Goal: Task Accomplishment & Management: Manage account settings

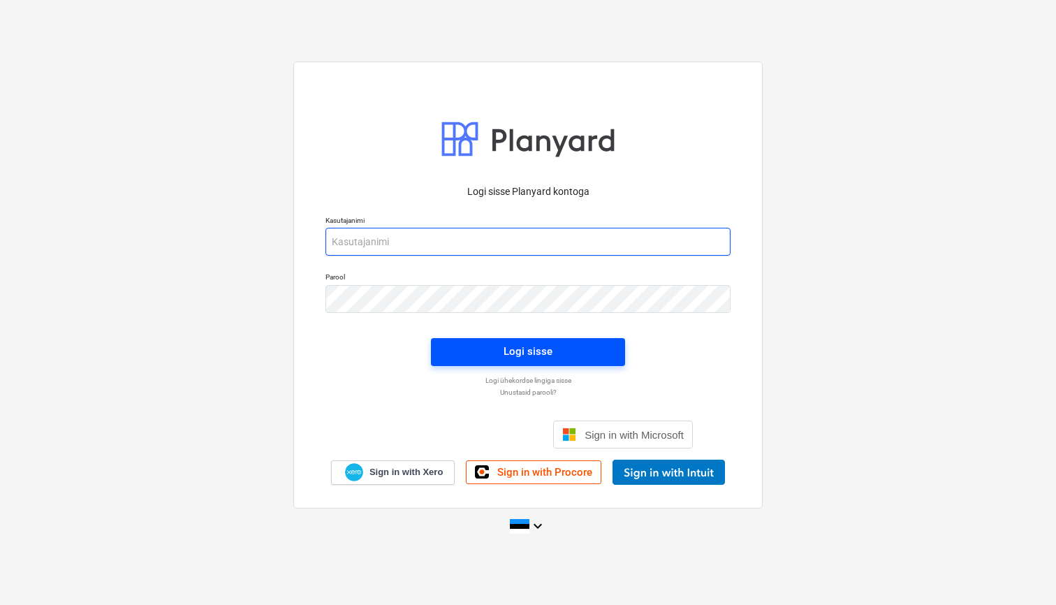
type input "[EMAIL_ADDRESS][PERSON_NAME][DOMAIN_NAME]"
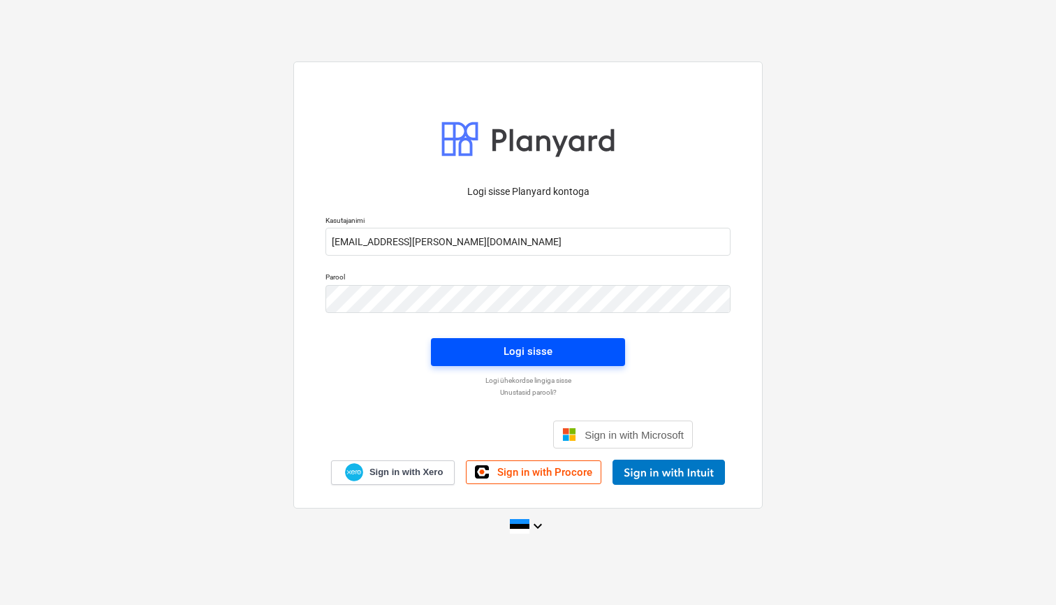
click at [485, 351] on span "Logi sisse" at bounding box center [528, 351] width 161 height 18
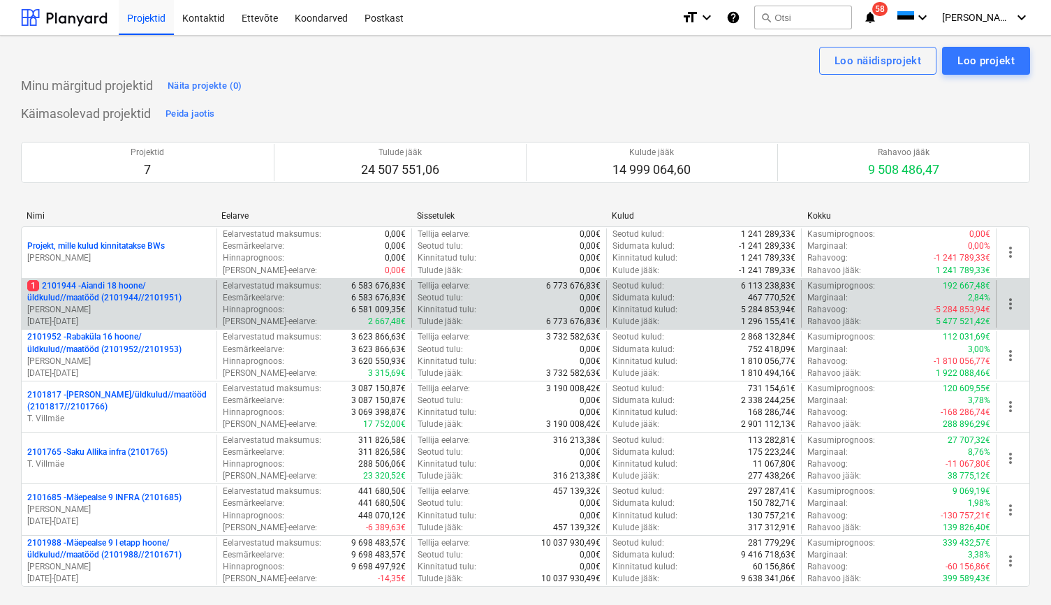
click at [131, 304] on p "1 2101944 - Aiandi 18 hoone/üldkulud//maatööd (2101944//2101951)" at bounding box center [119, 292] width 184 height 24
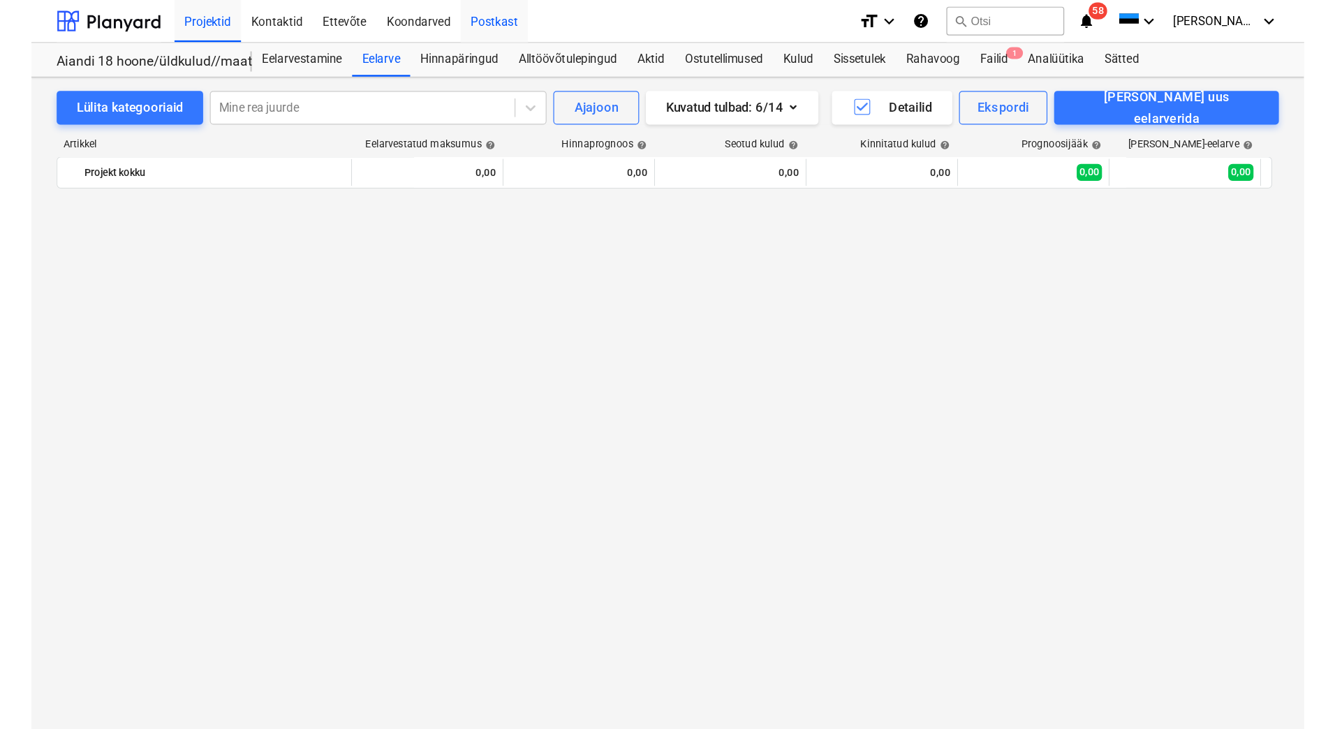
scroll to position [6244, 0]
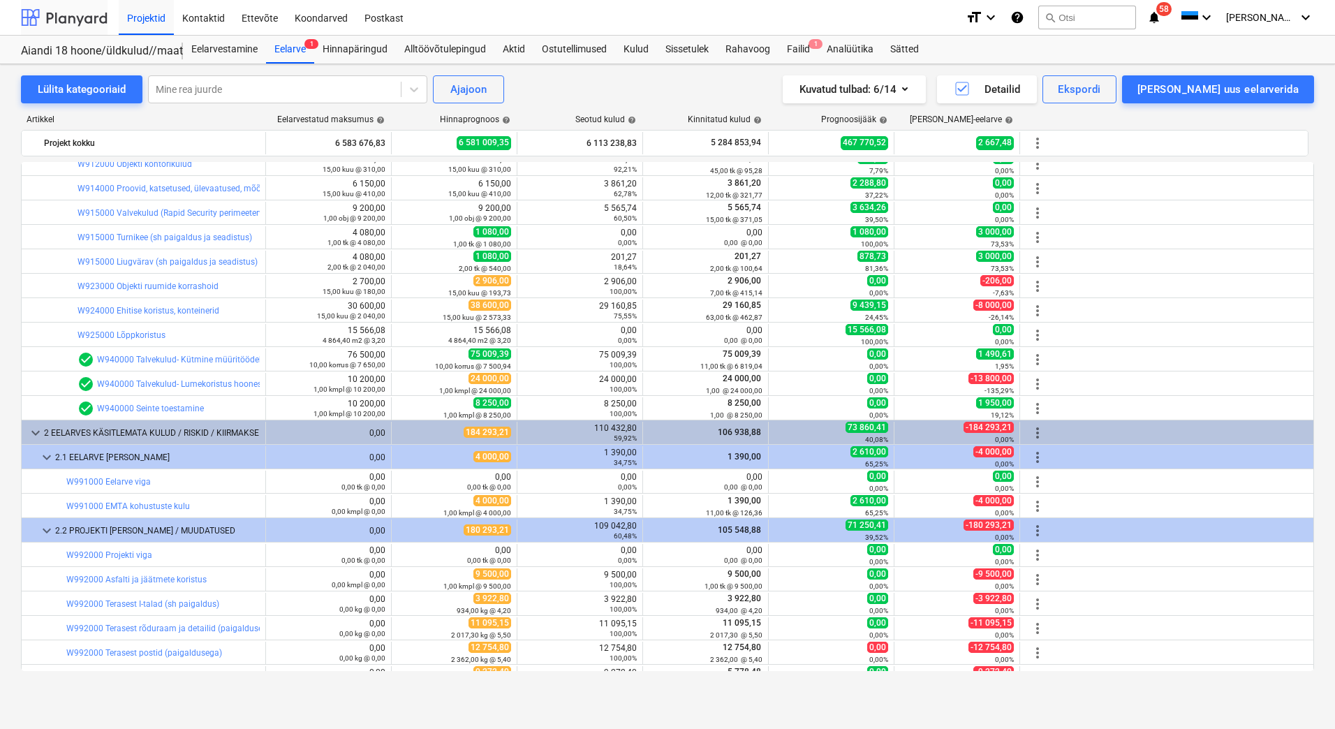
click at [68, 20] on div at bounding box center [64, 17] width 87 height 35
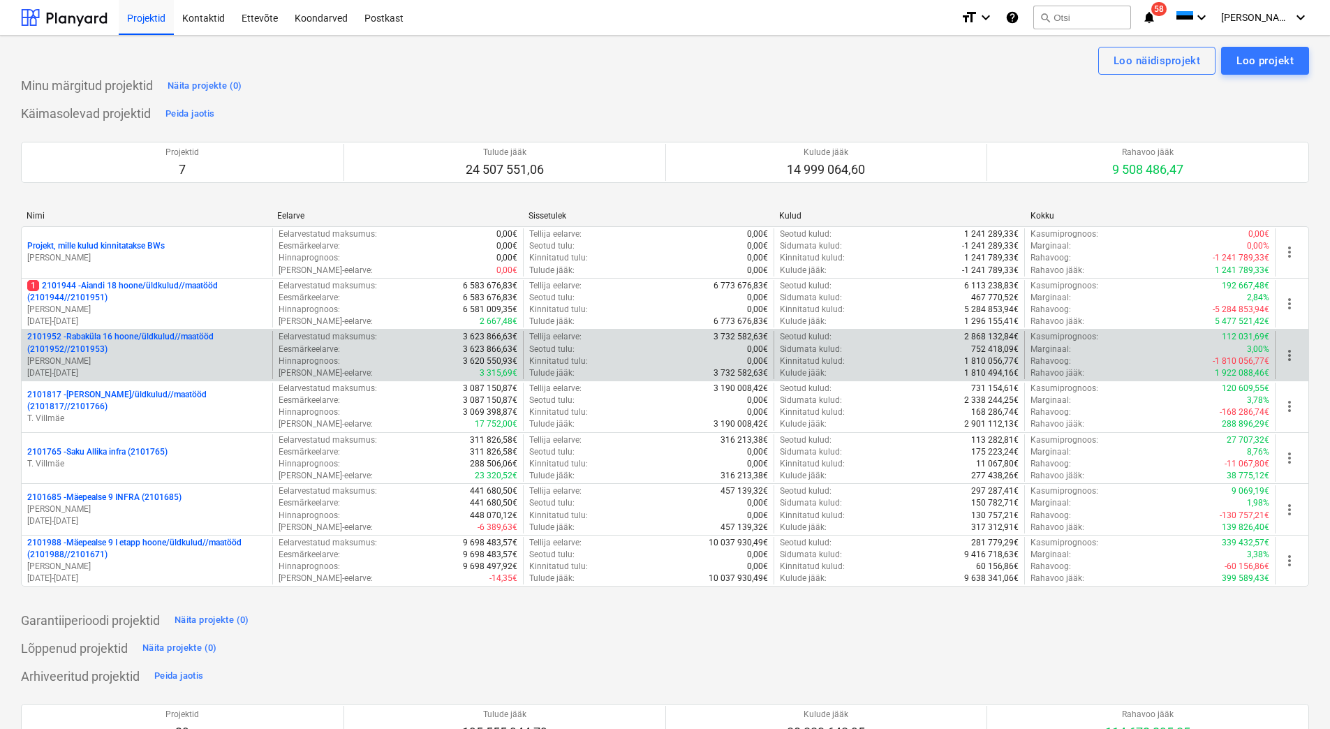
click at [142, 360] on p "[PERSON_NAME]" at bounding box center [147, 361] width 240 height 12
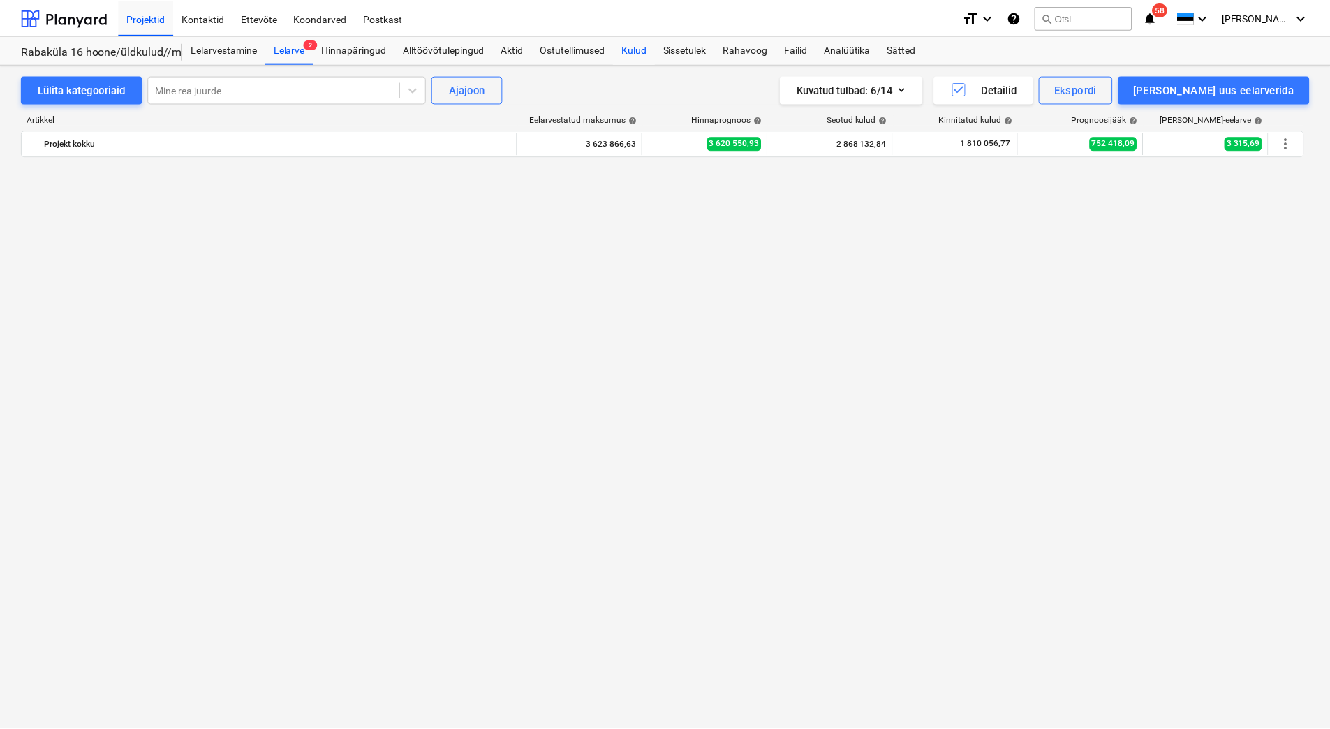
scroll to position [9214, 0]
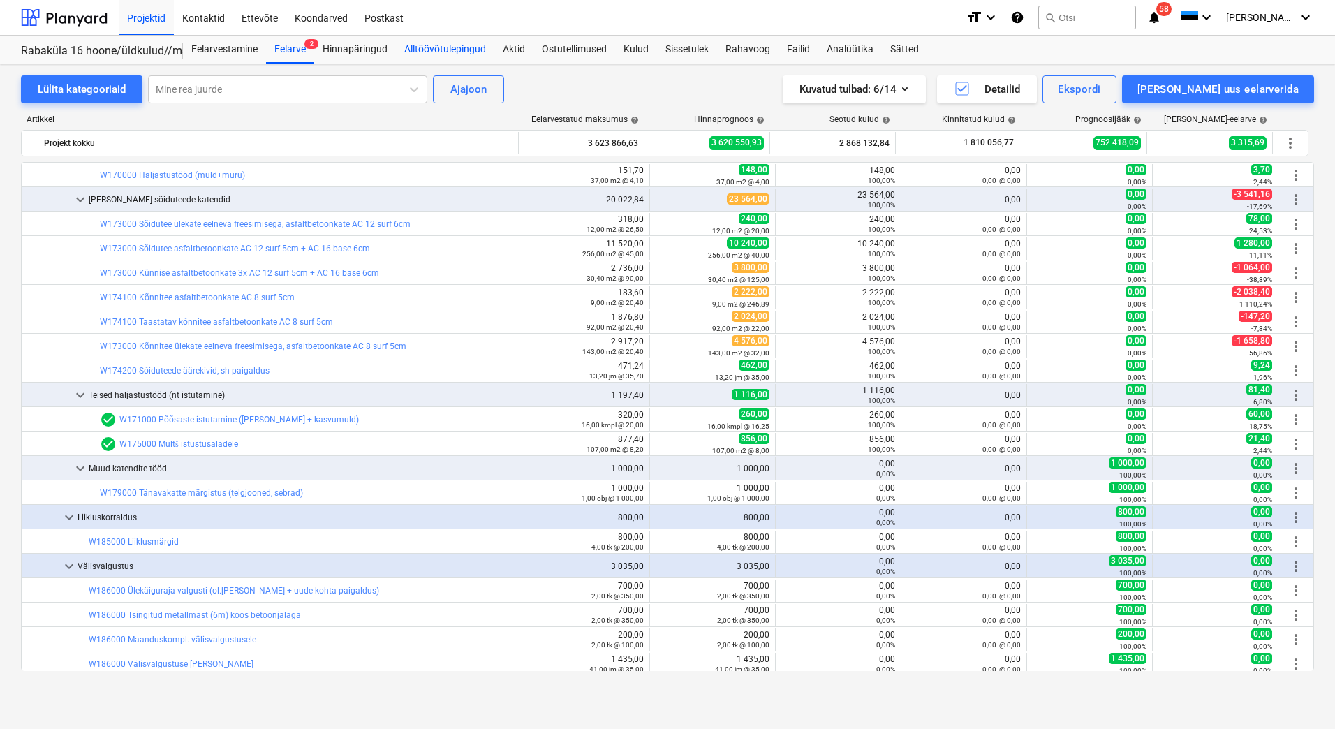
click at [455, 49] on div "Alltöövõtulepingud" at bounding box center [445, 50] width 98 height 28
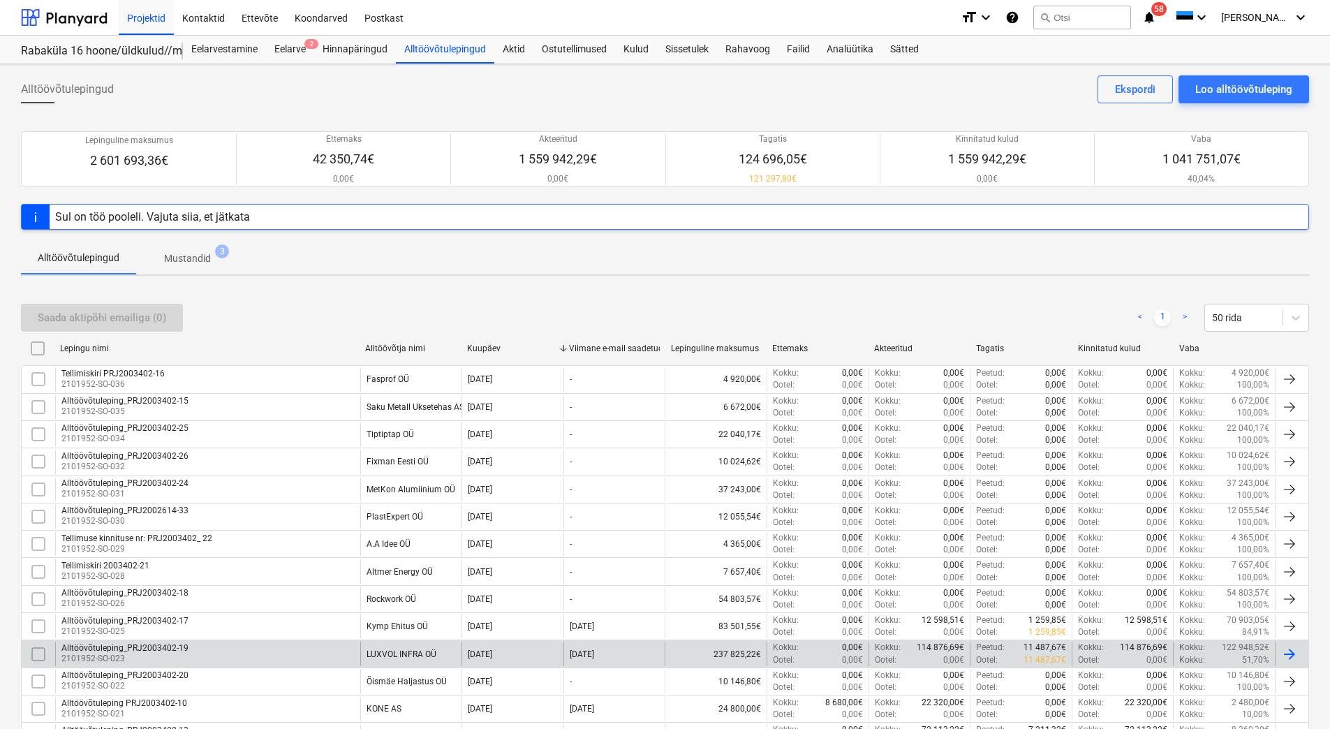
scroll to position [484, 0]
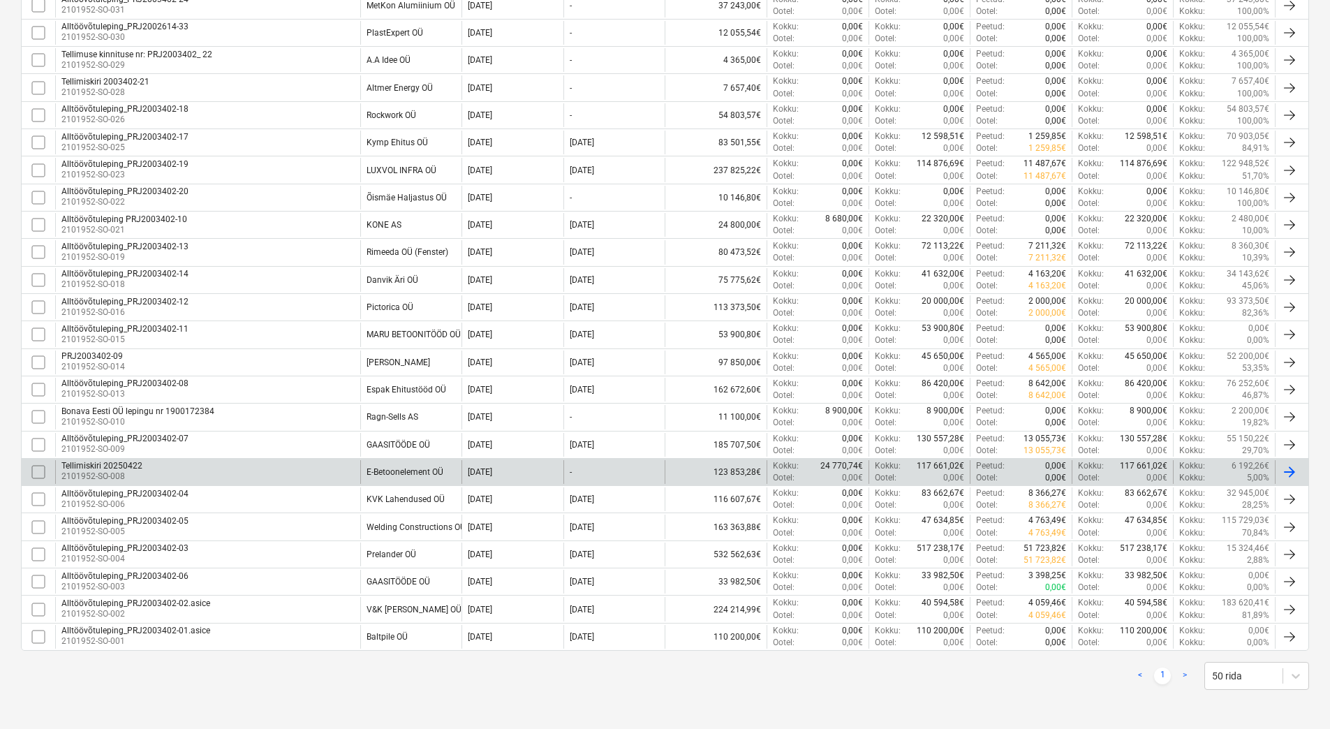
click at [292, 468] on div "Tellimiskiri 20250422 2101952-SO-008" at bounding box center [207, 472] width 305 height 24
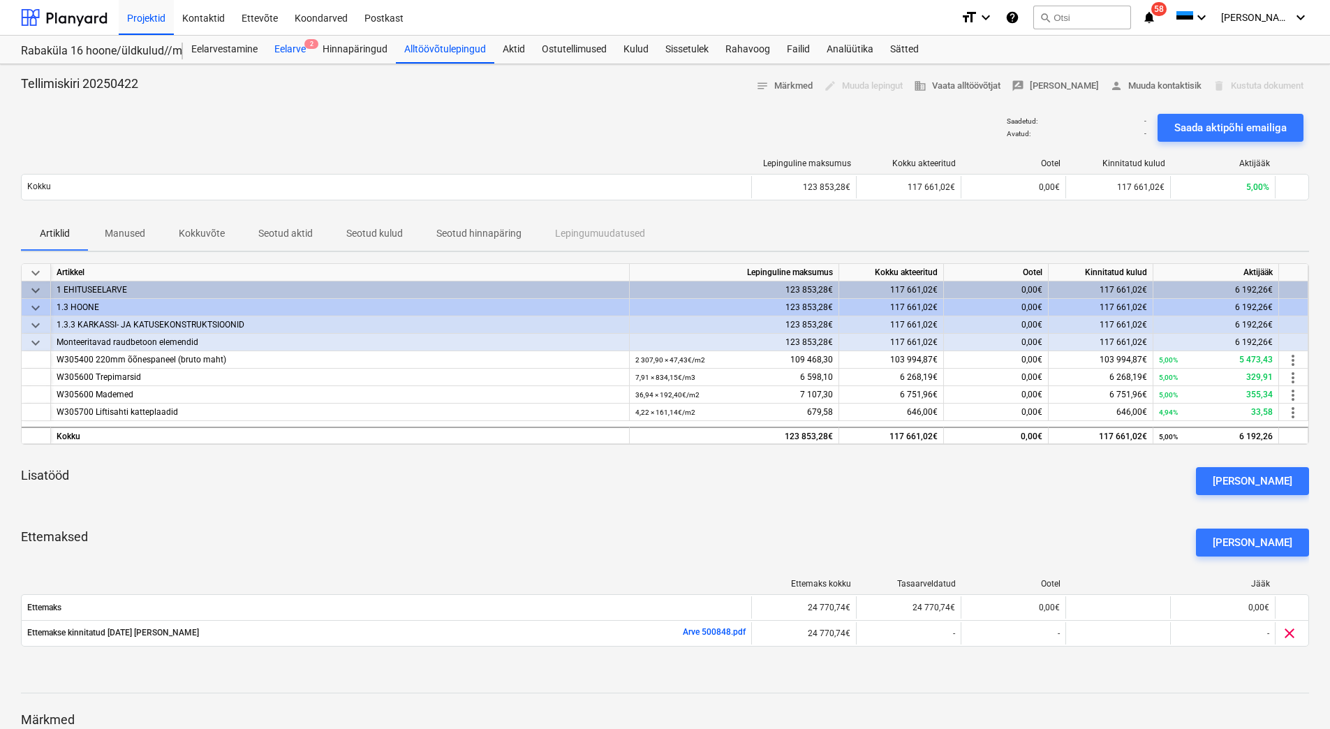
click at [286, 52] on div "Eelarve 2" at bounding box center [290, 50] width 48 height 28
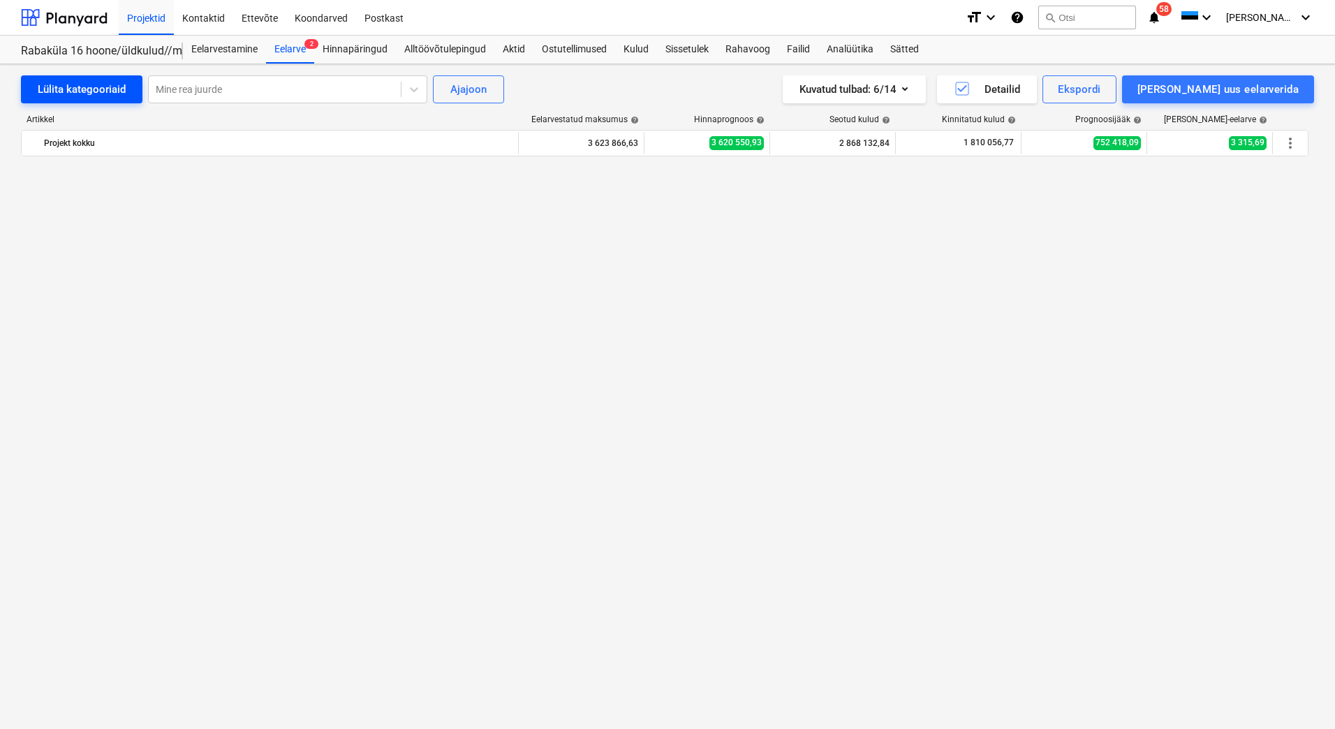
click at [97, 92] on div "Lülita kategooriaid" at bounding box center [82, 89] width 88 height 18
click at [96, 92] on div "Lülita kategooriaid" at bounding box center [82, 89] width 88 height 18
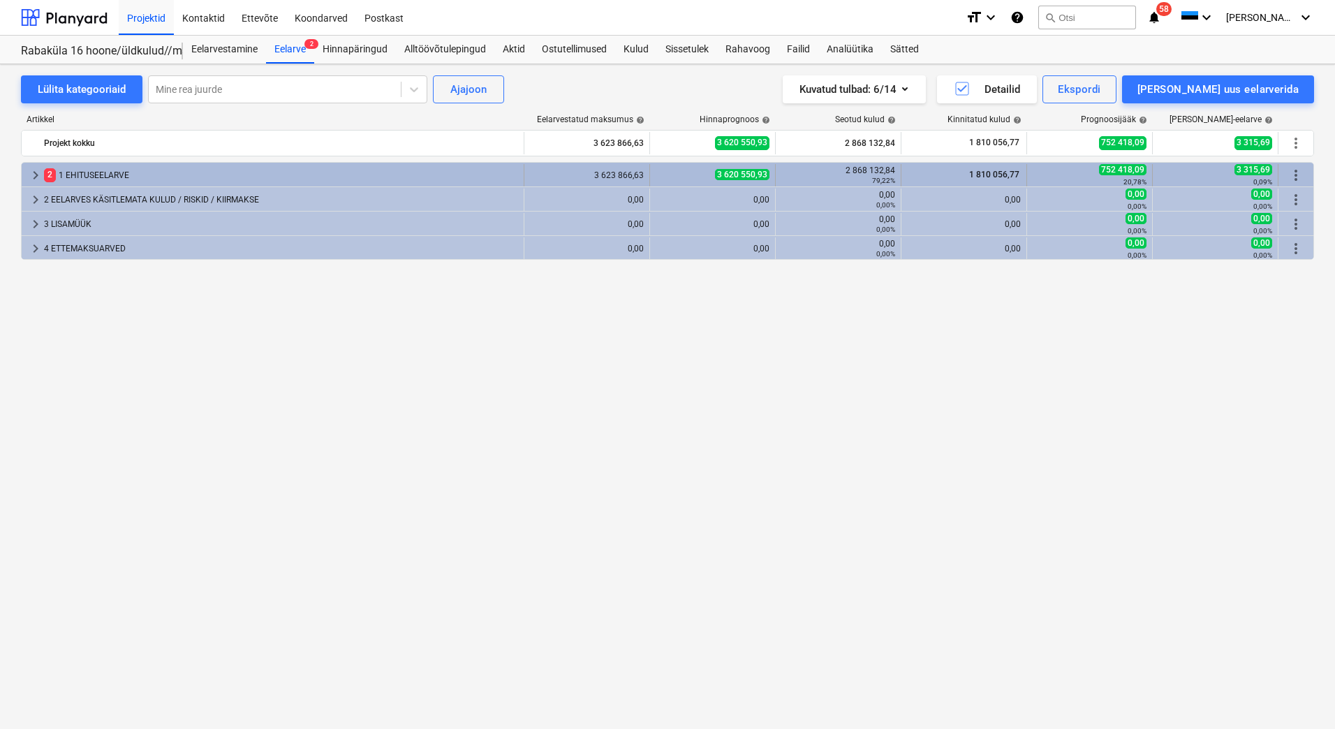
click at [87, 181] on div "2 1 EHITUSEELARVE" at bounding box center [281, 175] width 474 height 22
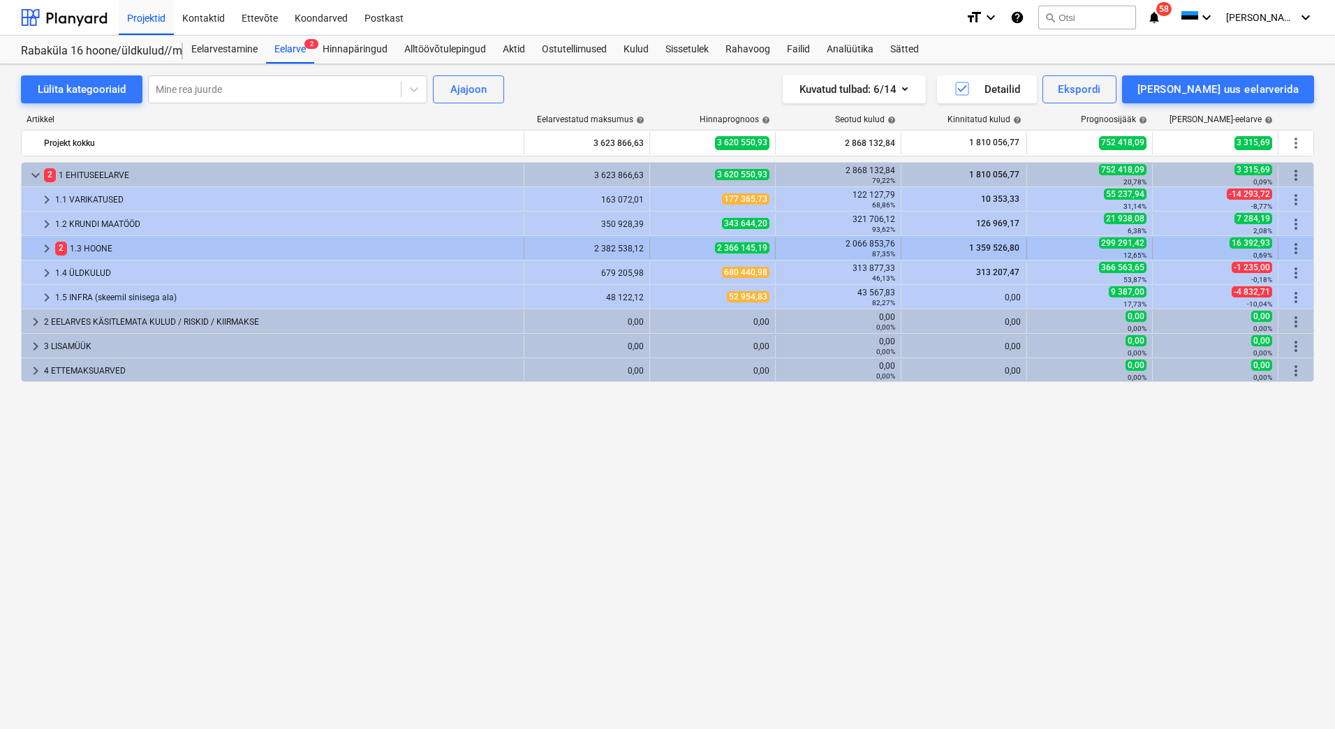
click at [128, 256] on div "2 1.3 HOONE" at bounding box center [286, 248] width 463 height 22
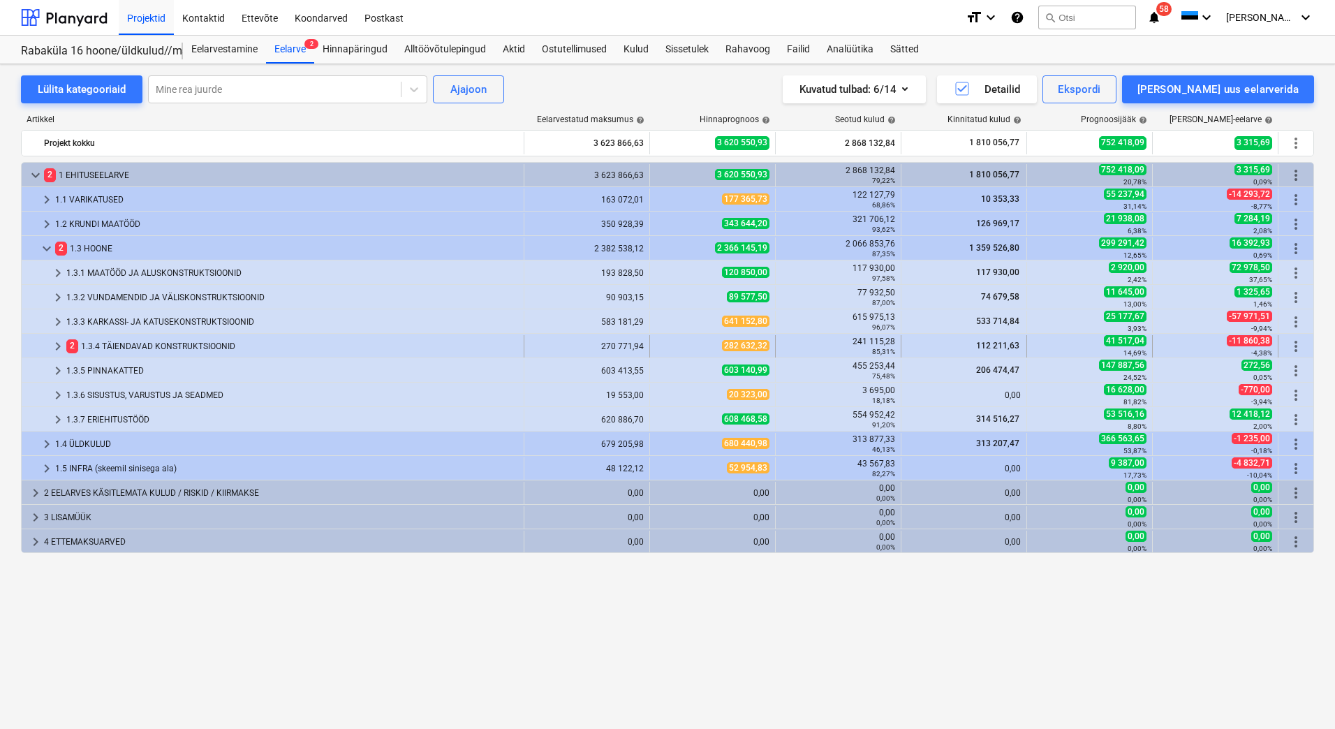
click at [133, 343] on div "2 1.3.4 TÄIENDAVAD KONSTRUKTSIOONID" at bounding box center [292, 346] width 452 height 22
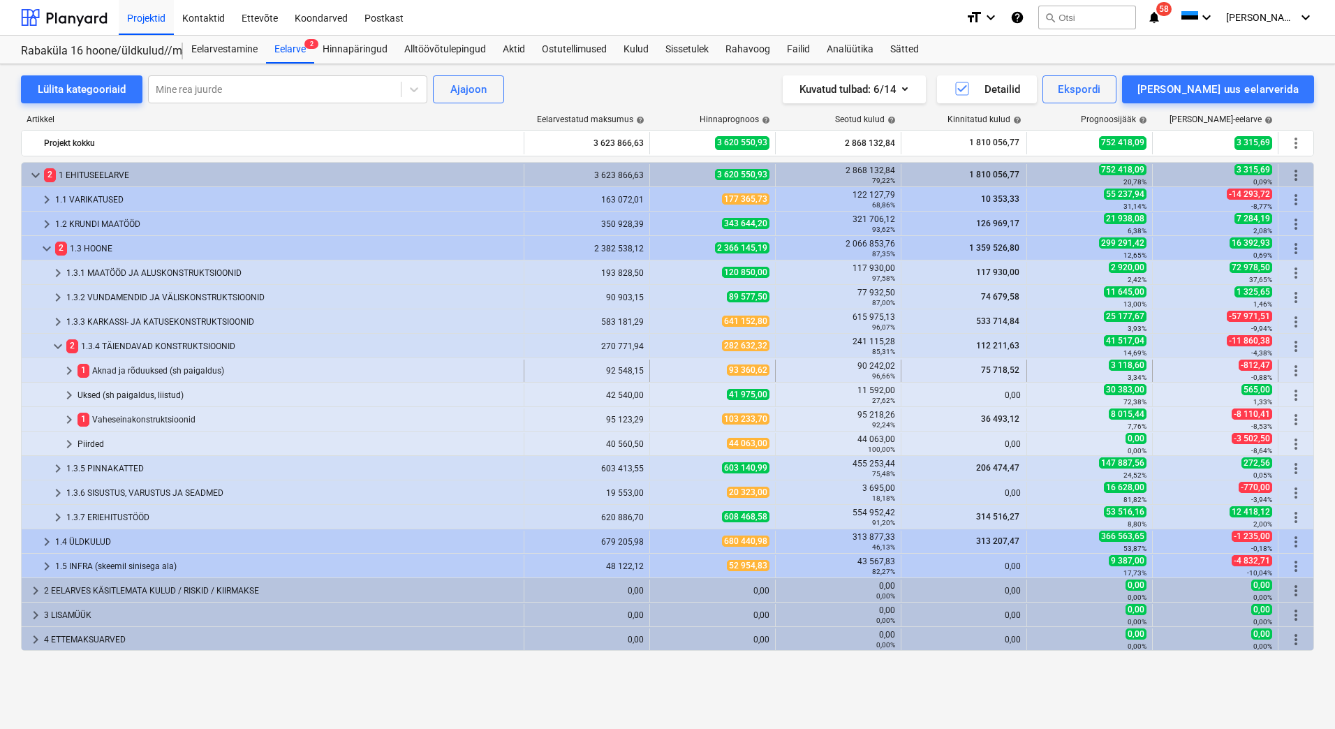
click at [130, 376] on div "1 Aknad ja rõduuksed (sh paigaldus)" at bounding box center [298, 371] width 441 height 22
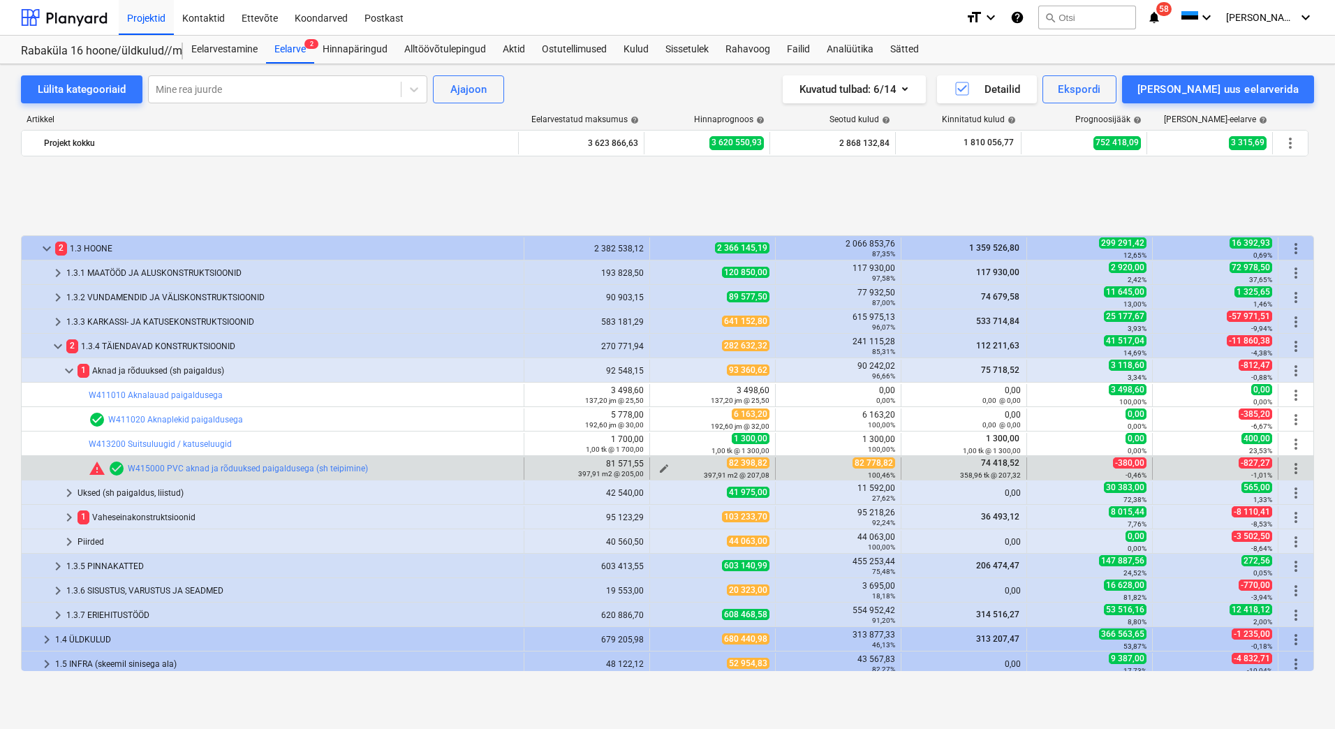
click at [659, 467] on span "edit" at bounding box center [664, 468] width 11 height 11
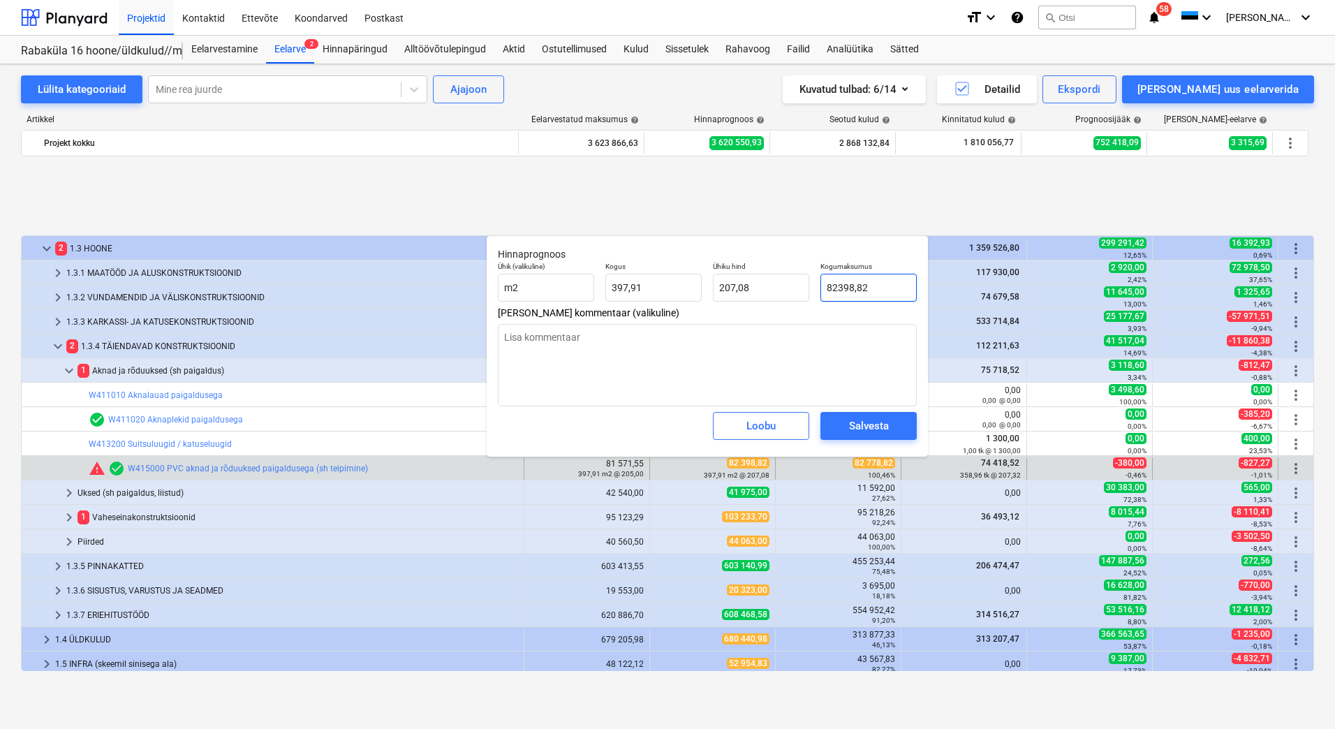
drag, startPoint x: 883, startPoint y: 284, endPoint x: 821, endPoint y: 285, distance: 61.5
click at [821, 285] on input "82398,82" at bounding box center [869, 288] width 96 height 28
type input "8"
type textarea "x"
type input "0,02"
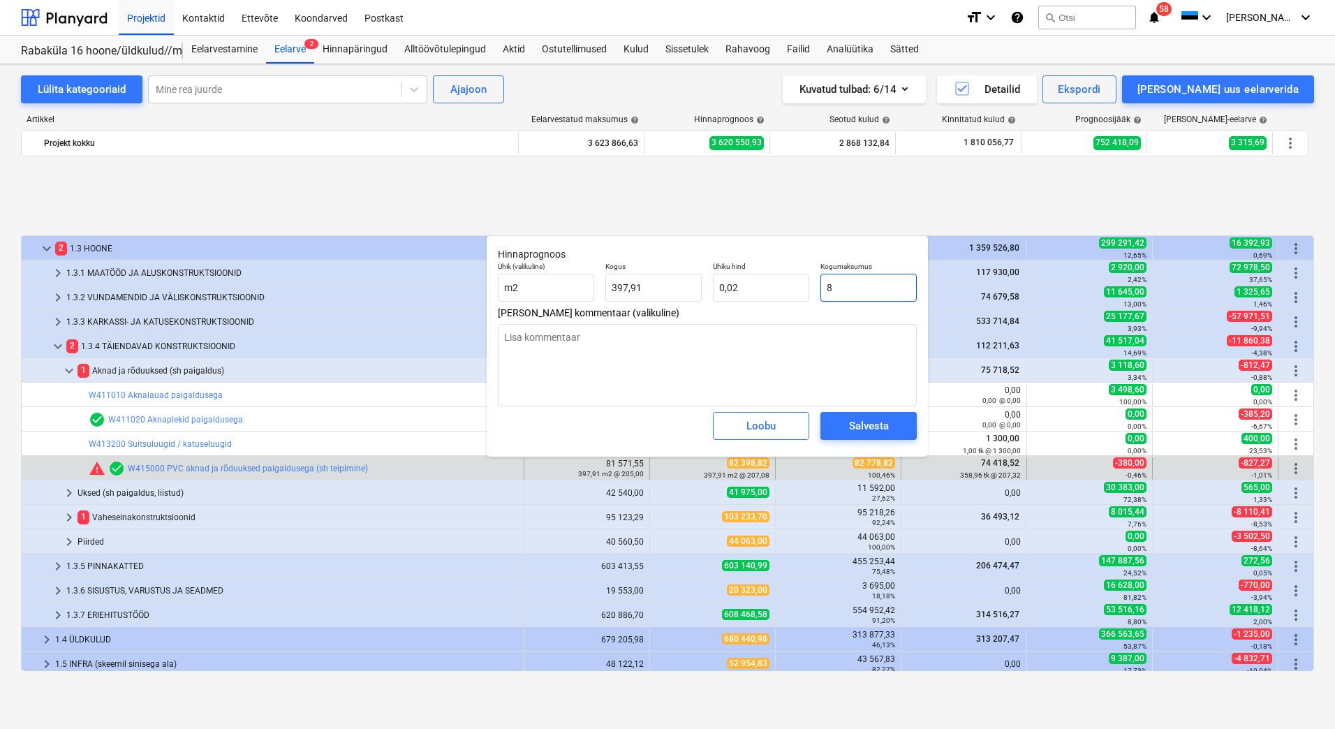
type input "82"
type textarea "x"
type input "0,21"
type input "827"
type textarea "x"
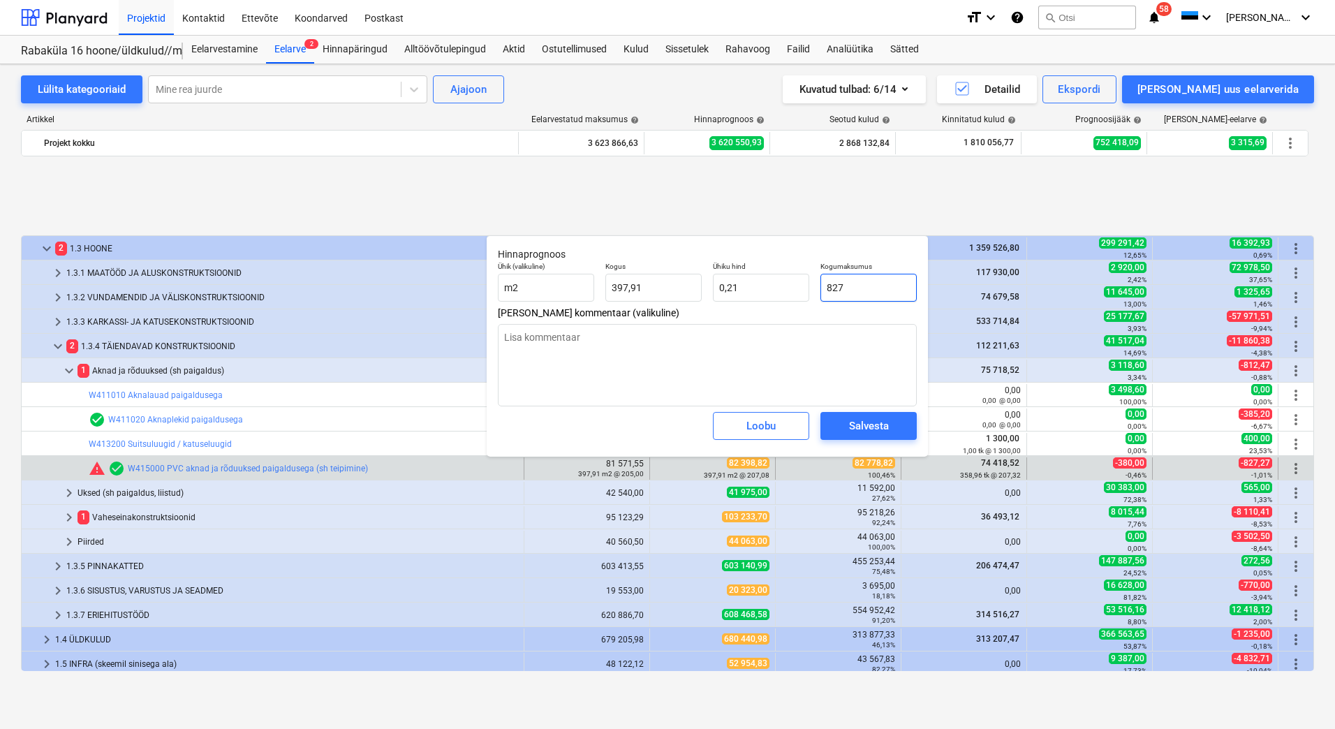
type input "2,08"
type input "8277"
type textarea "x"
type input "20,80"
type input "82778"
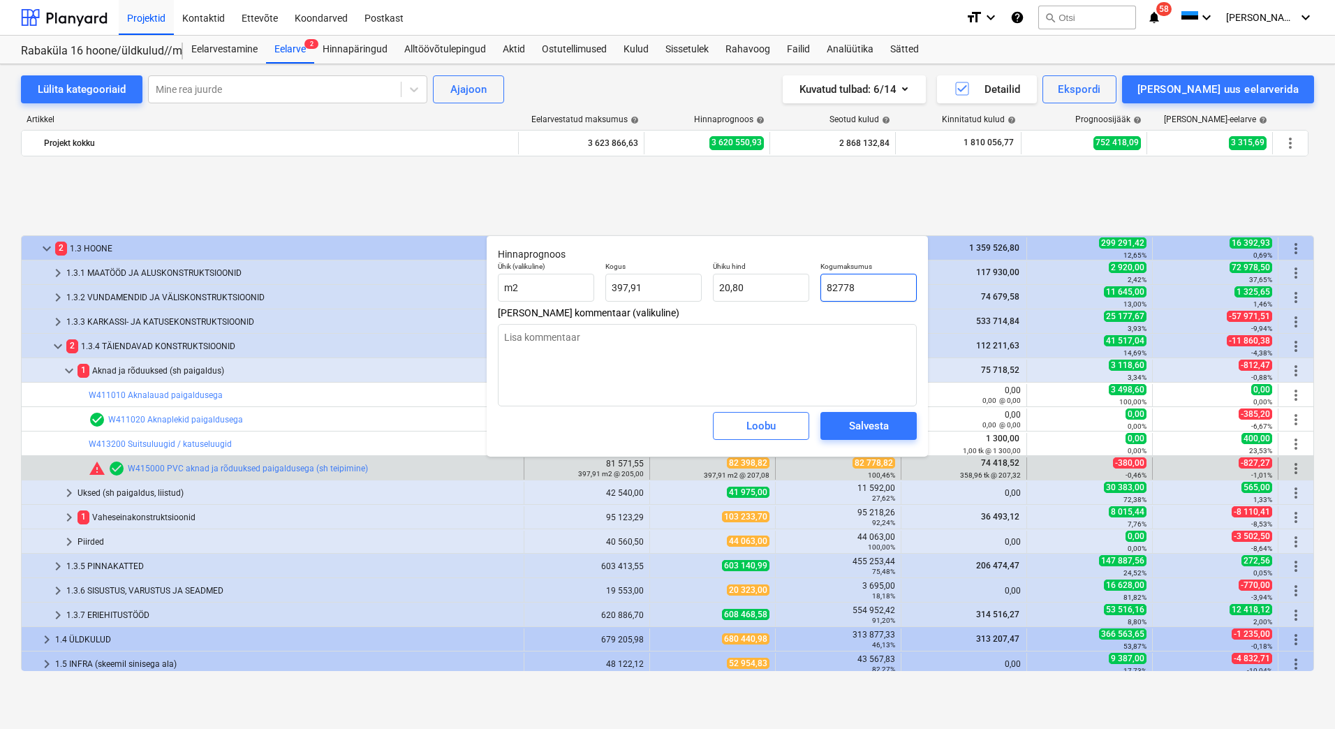
type textarea "x"
type input "208,03"
type input "82778,"
type textarea "x"
type input "82778,8"
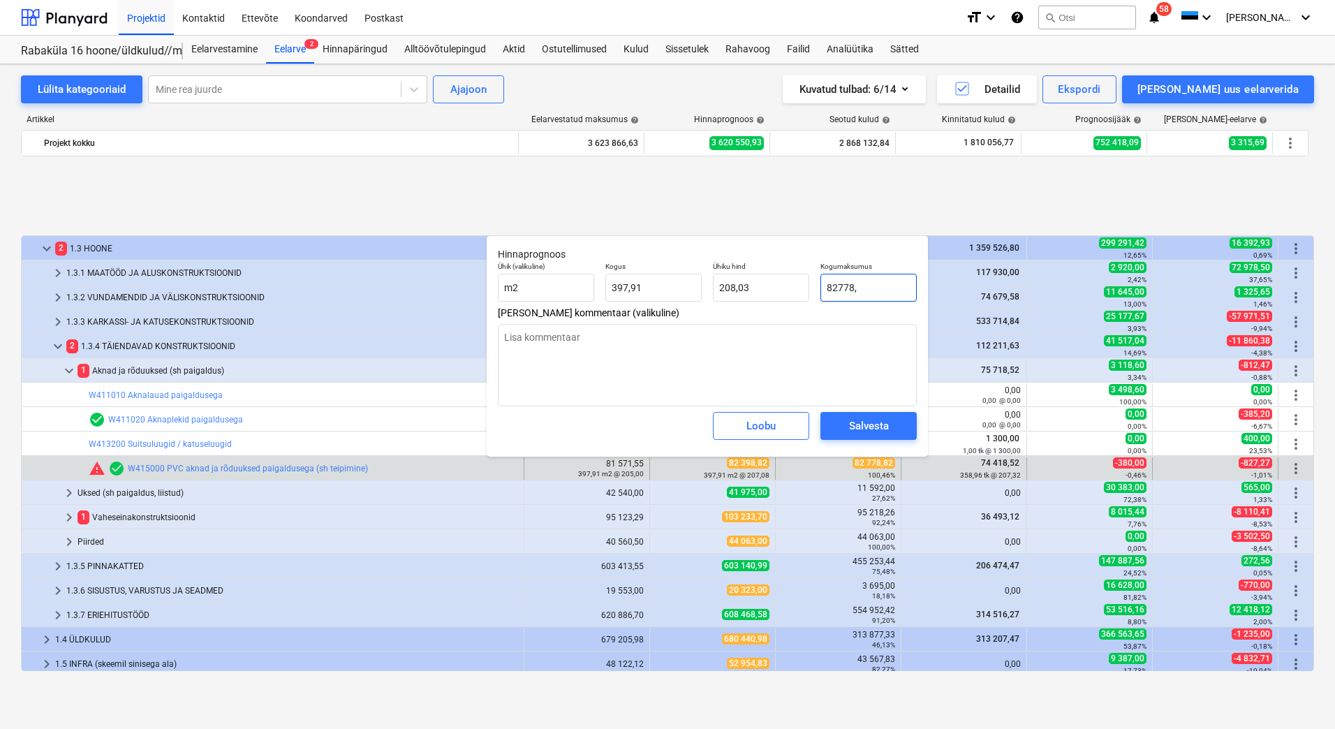
type textarea "x"
type input "82778,82"
type textarea "x"
type input "82 778,82"
click at [862, 424] on div "Salvesta" at bounding box center [869, 426] width 40 height 18
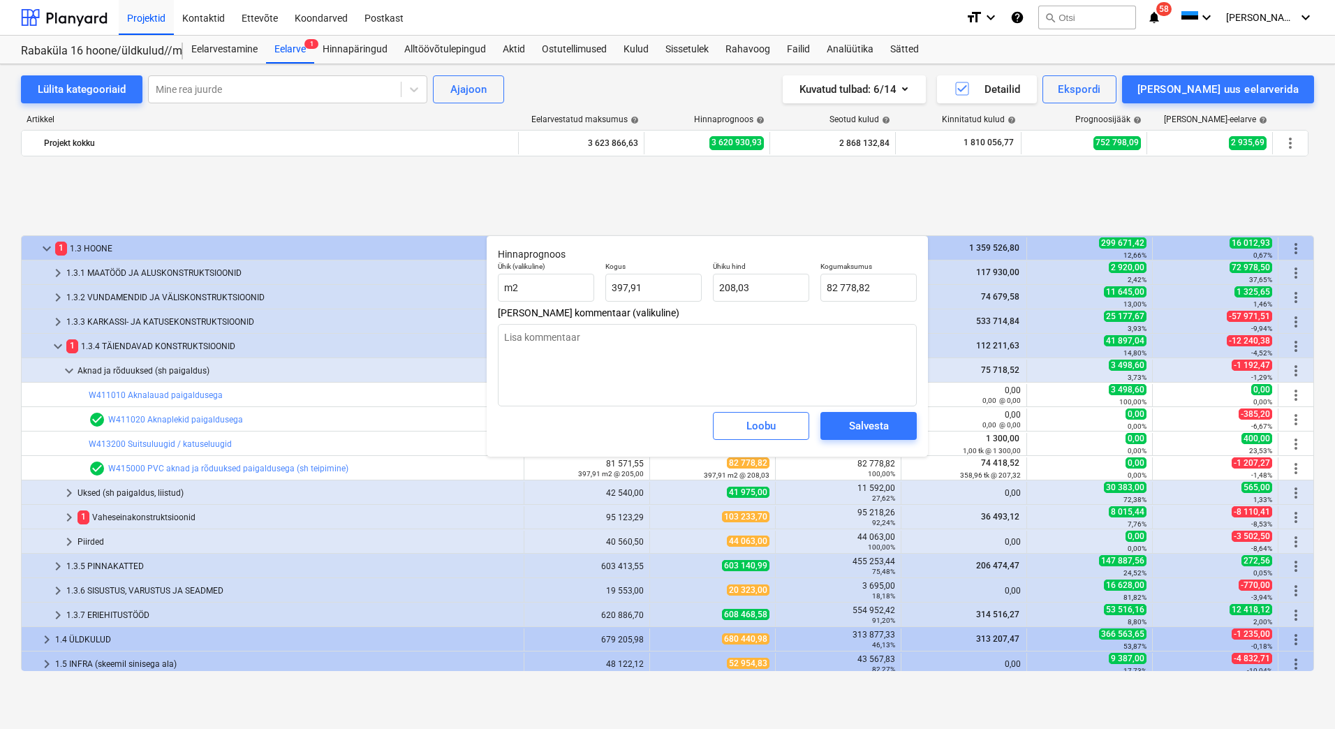
type textarea "x"
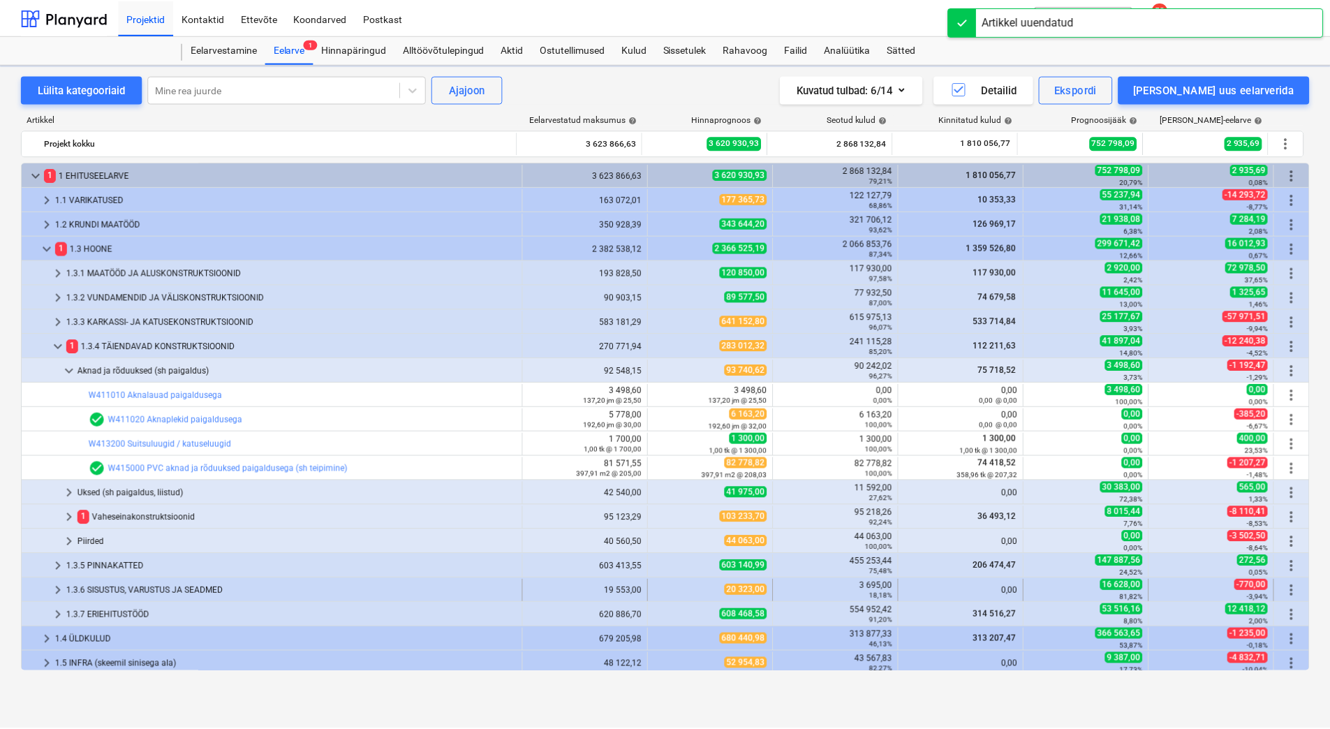
scroll to position [78, 0]
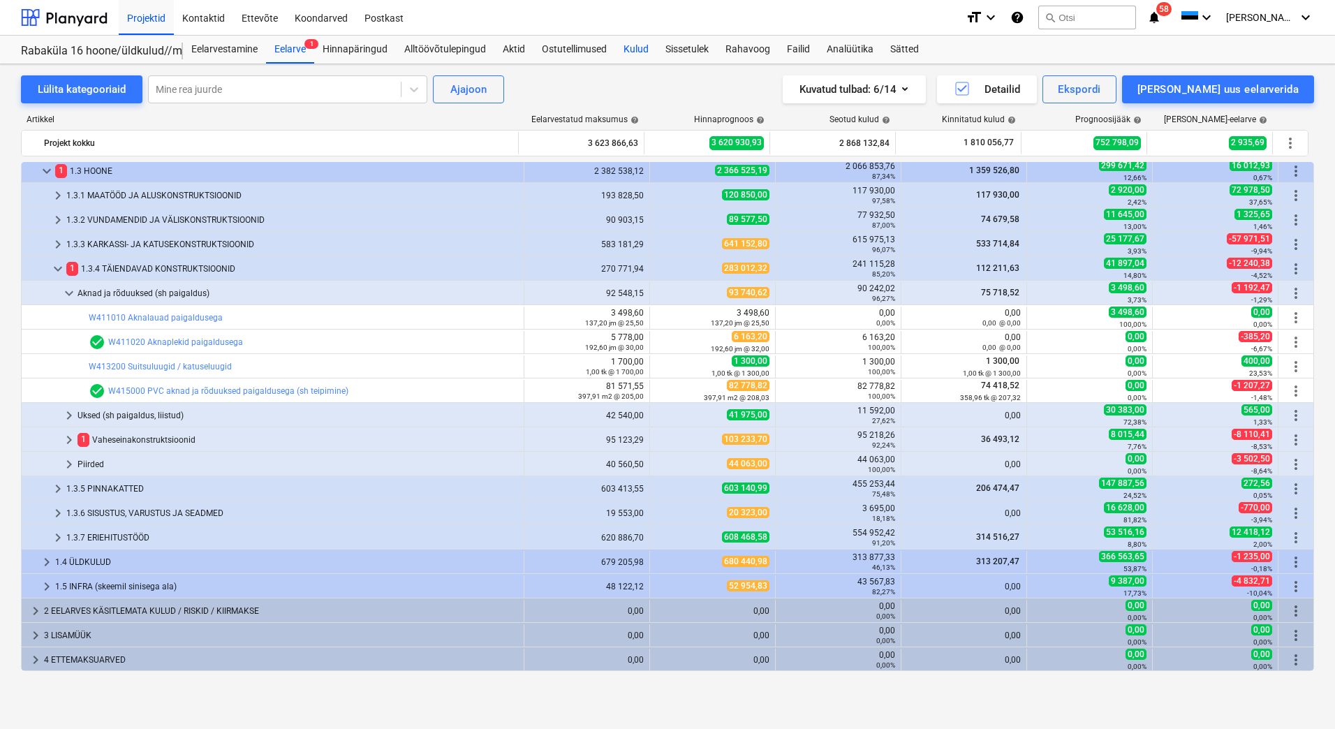
click at [635, 48] on div "Kulud" at bounding box center [636, 50] width 42 height 28
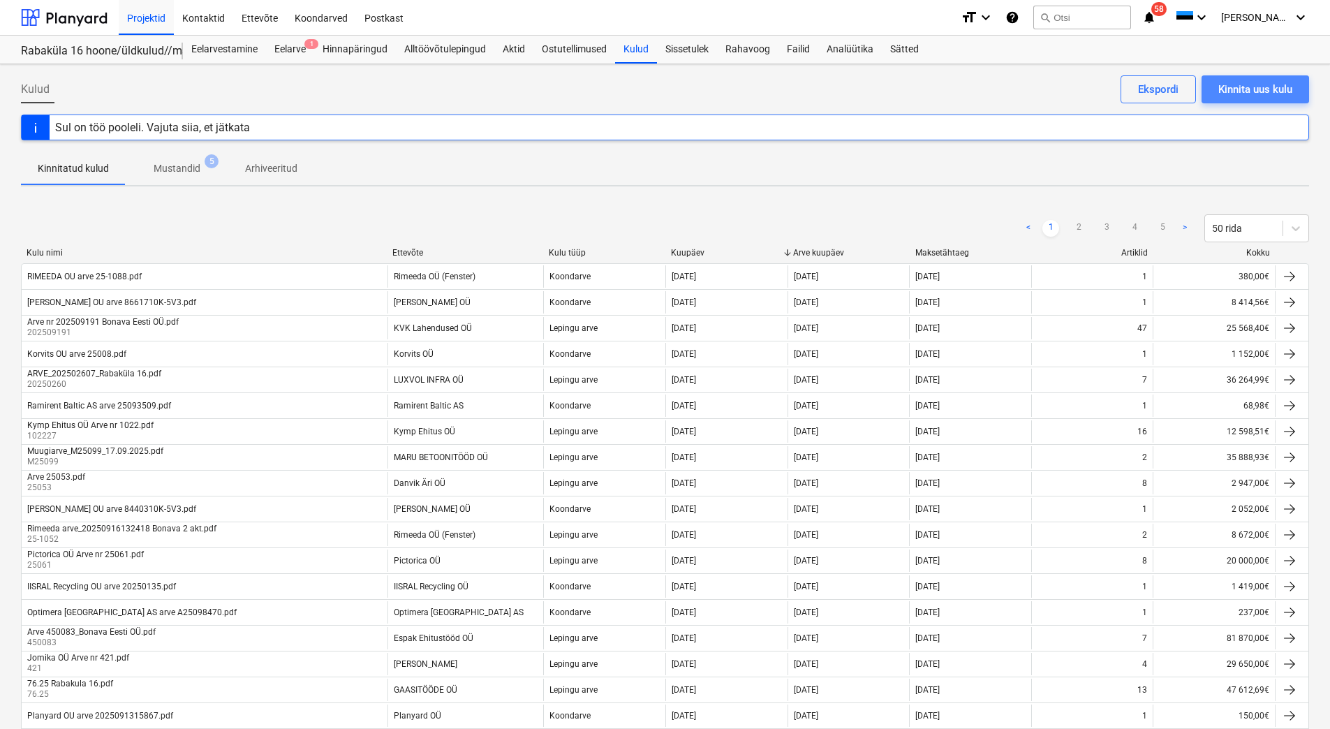
click at [1055, 84] on div "Kinnita uus kulu" at bounding box center [1256, 89] width 74 height 18
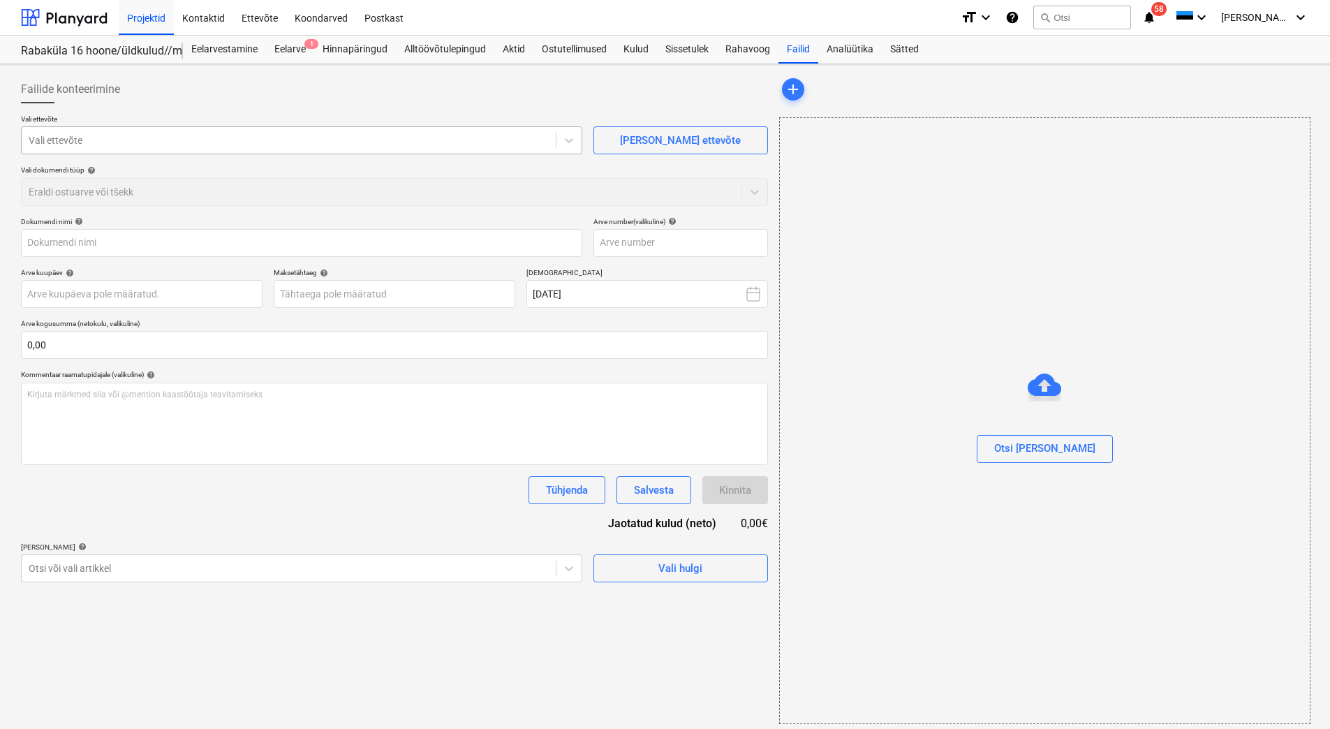
click at [48, 134] on div at bounding box center [289, 140] width 520 height 14
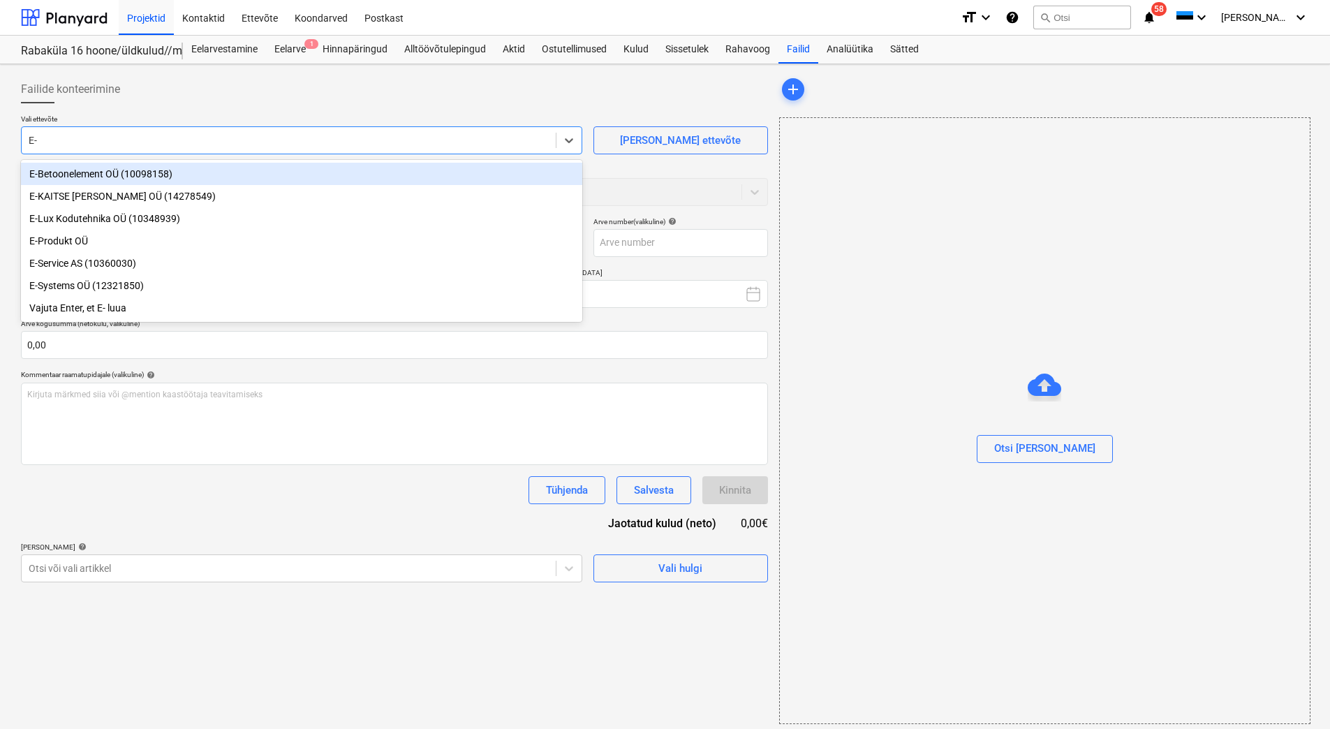
type input "E-b"
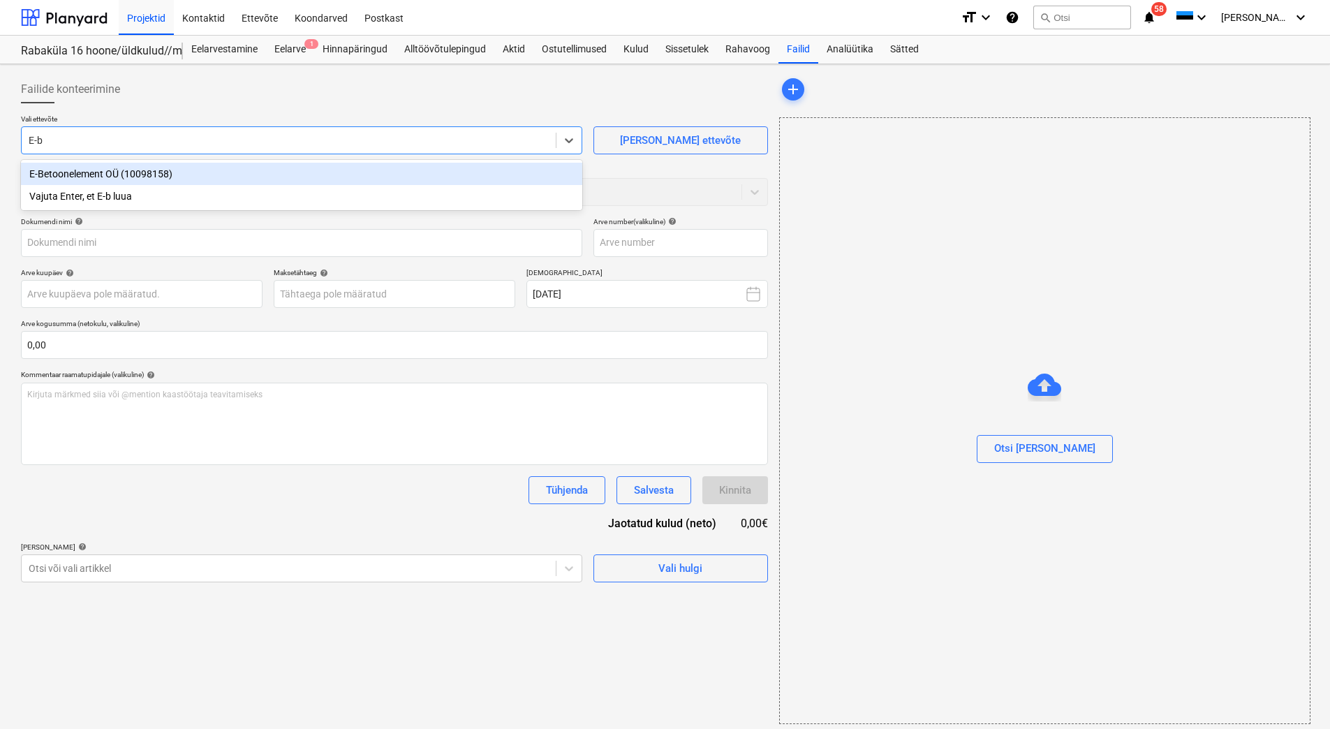
click at [101, 174] on div "E-Betoonelement OÜ (10098158)" at bounding box center [301, 174] width 561 height 22
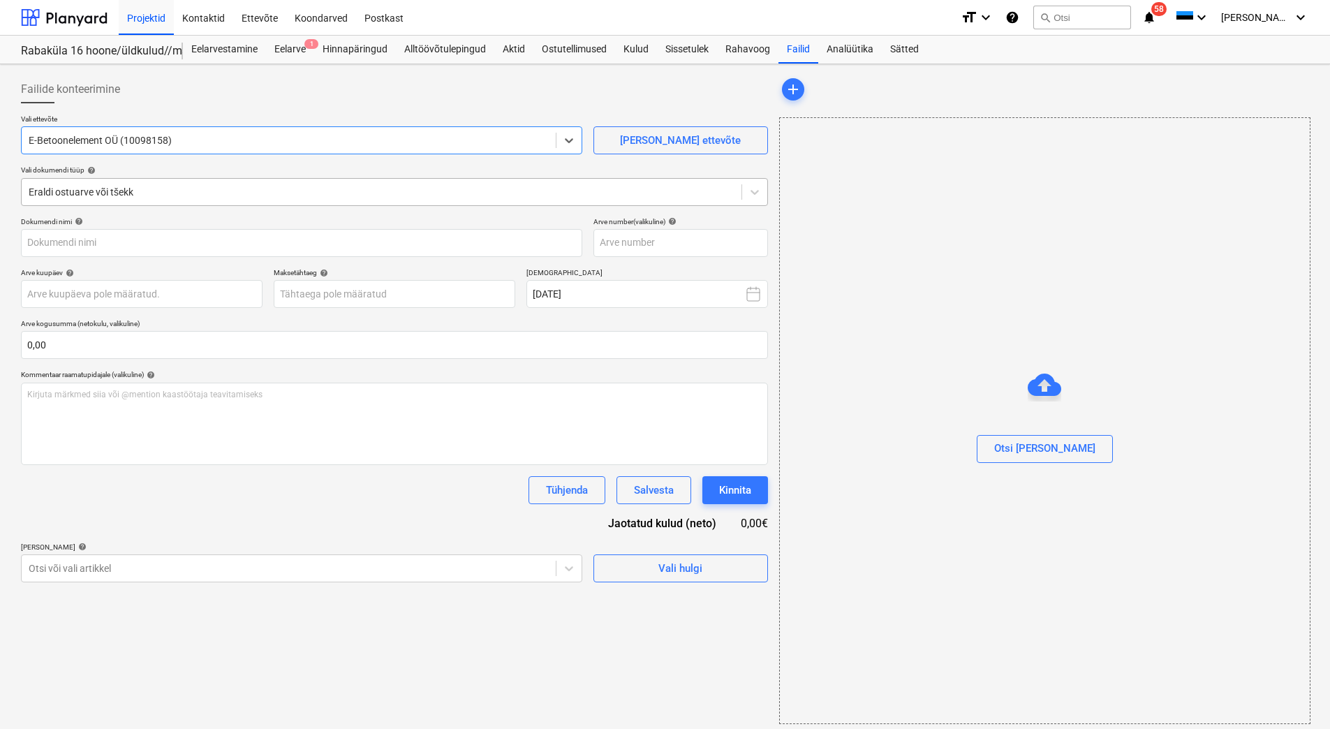
click at [89, 199] on div at bounding box center [382, 192] width 706 height 14
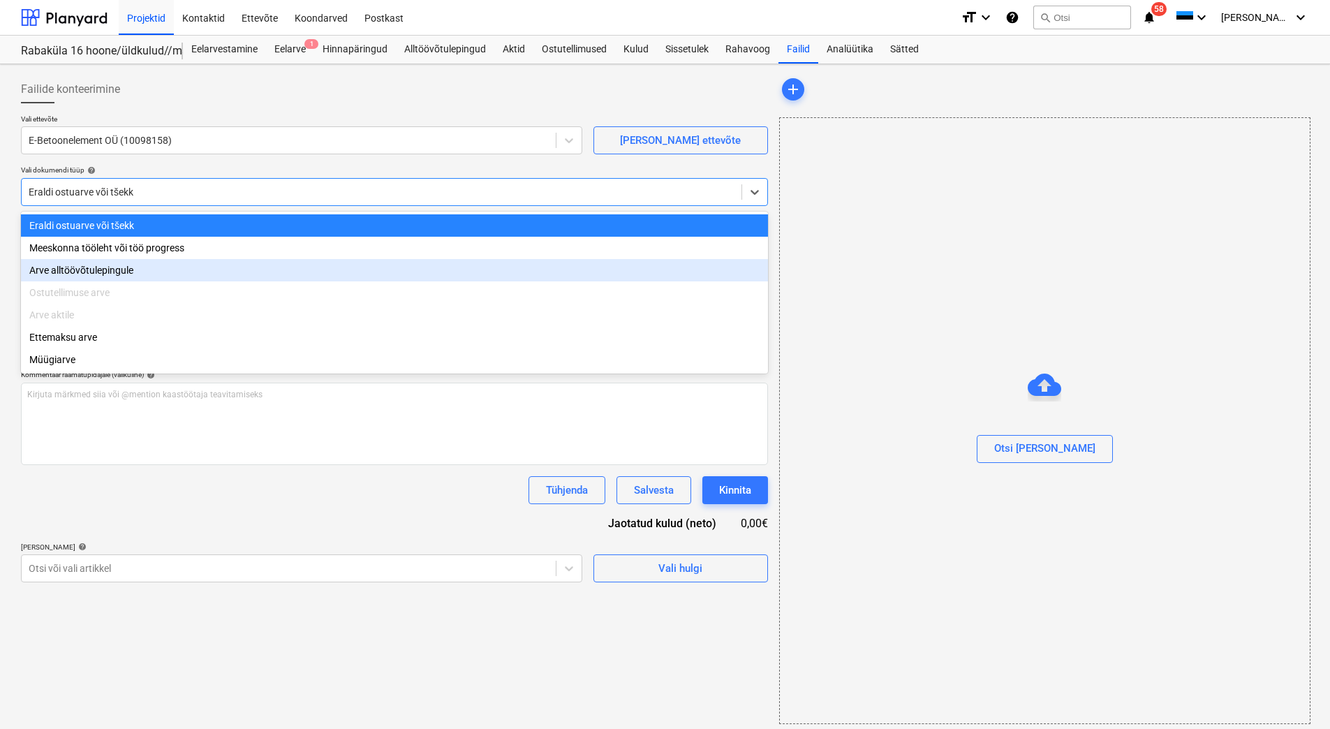
click at [92, 272] on div "Arve alltöövõtulepingule" at bounding box center [394, 270] width 747 height 22
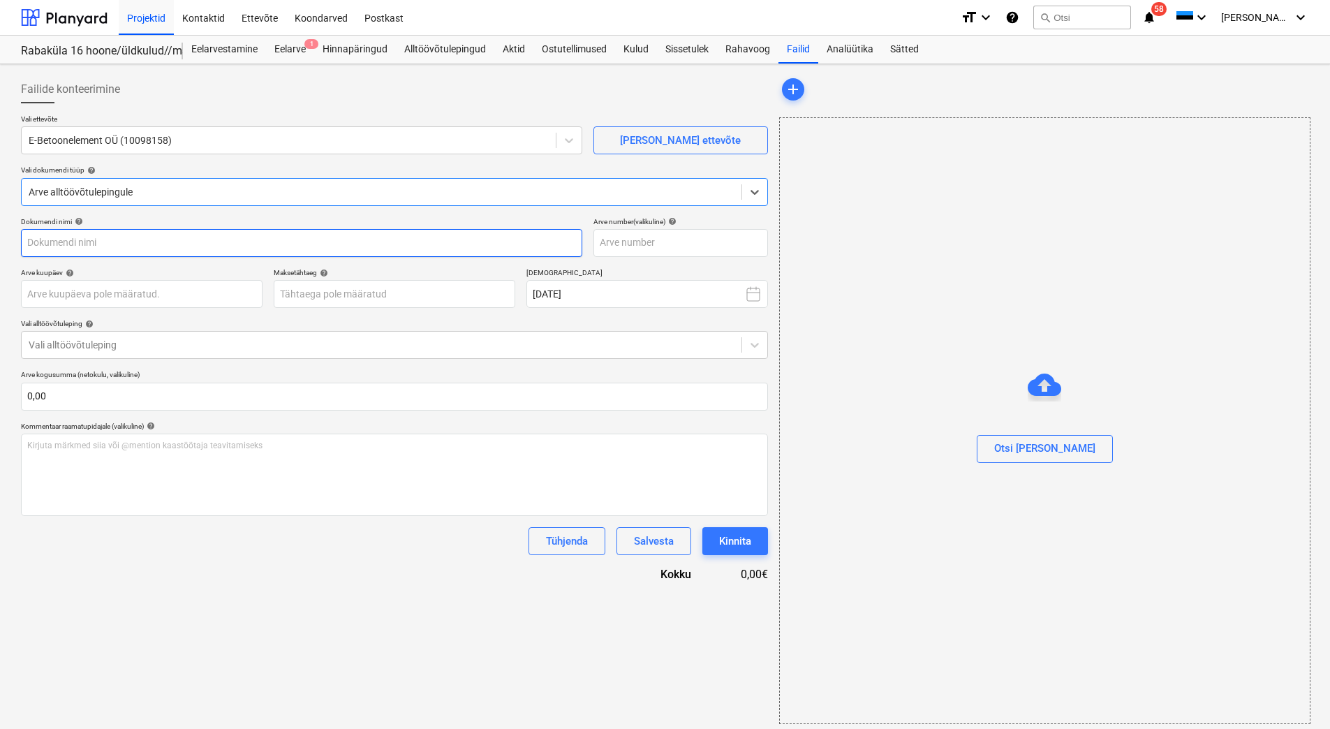
click at [96, 242] on input "text" at bounding box center [301, 243] width 561 height 28
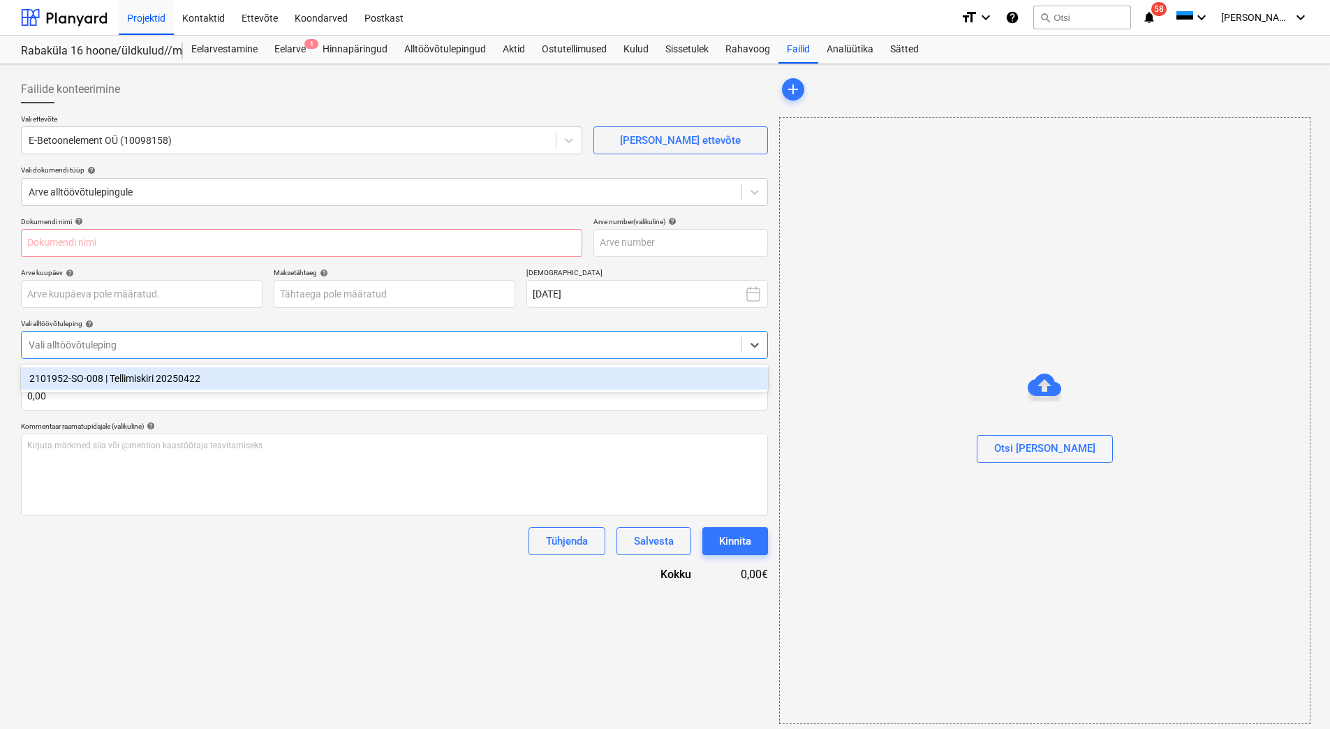
click at [67, 350] on div at bounding box center [382, 345] width 706 height 14
click at [66, 380] on div "2101952-SO-008 | Tellimiskiri 20250422" at bounding box center [394, 378] width 747 height 22
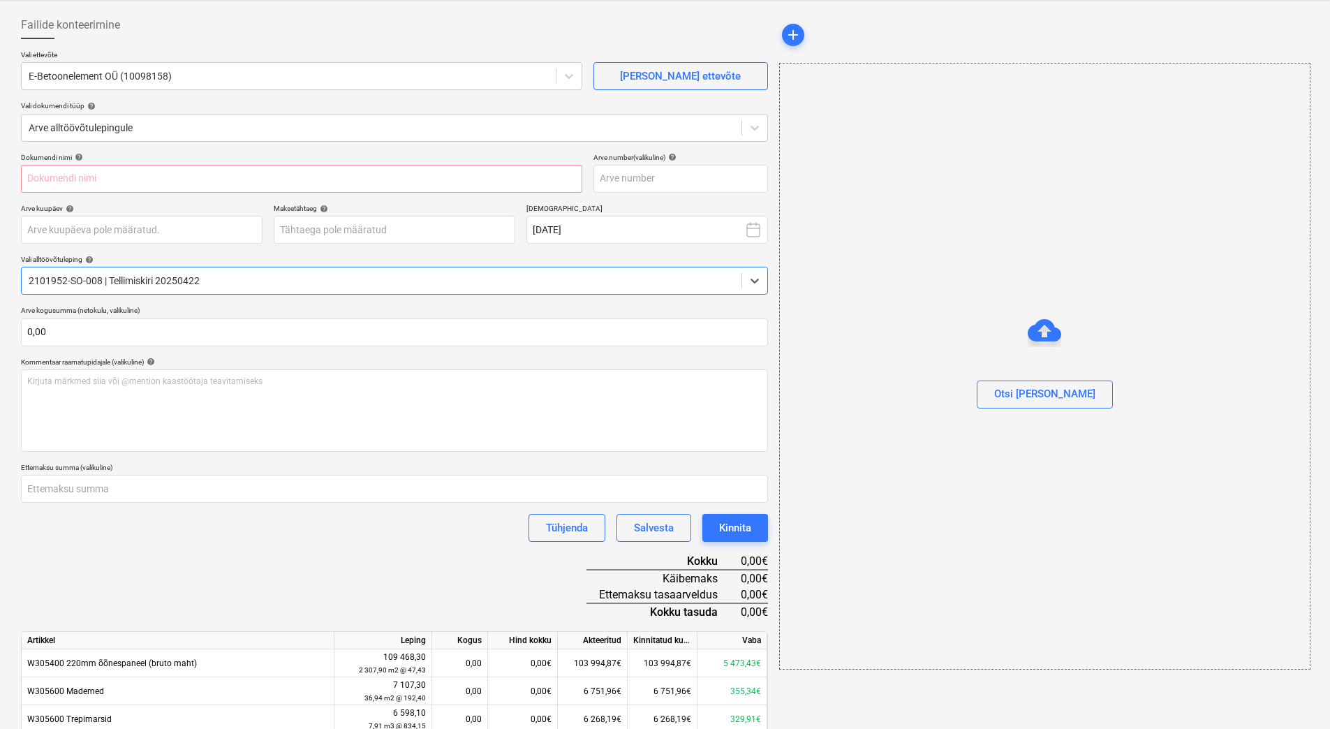
scroll to position [153, 0]
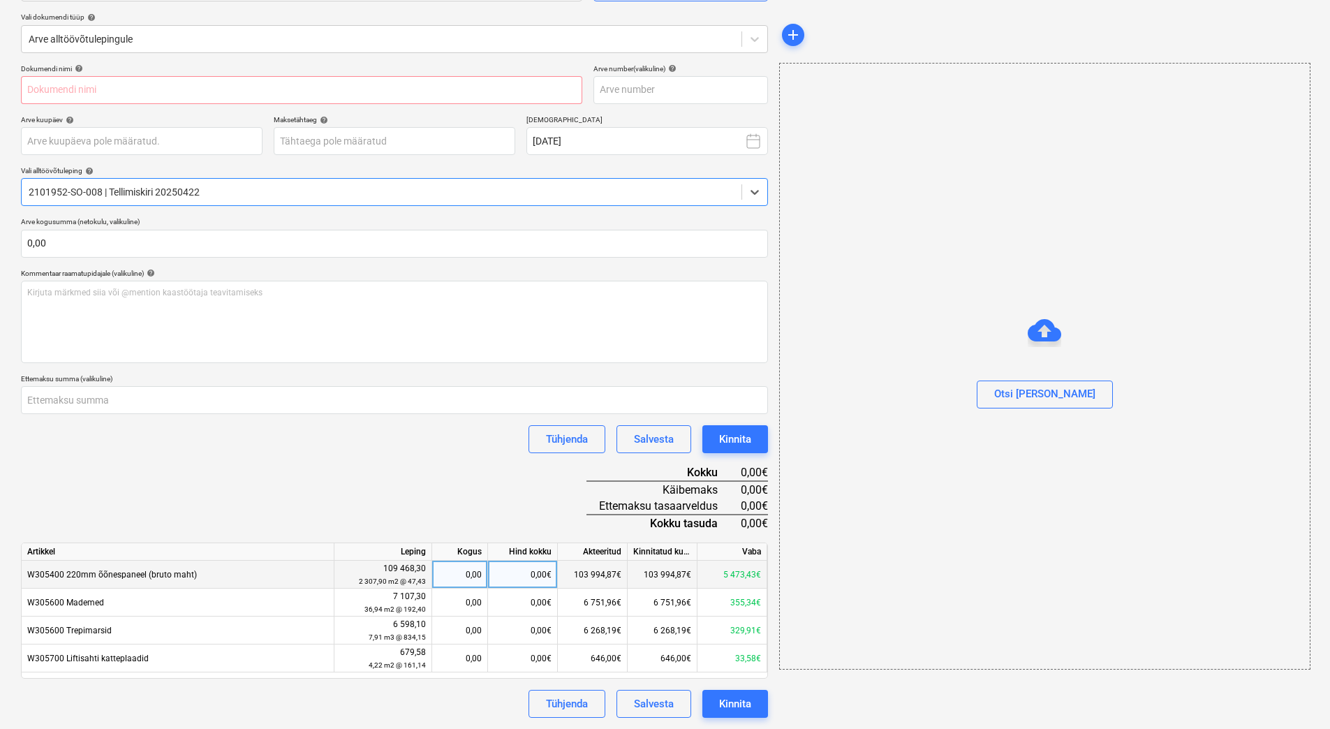
click at [716, 580] on div "5 473,43€" at bounding box center [733, 575] width 70 height 28
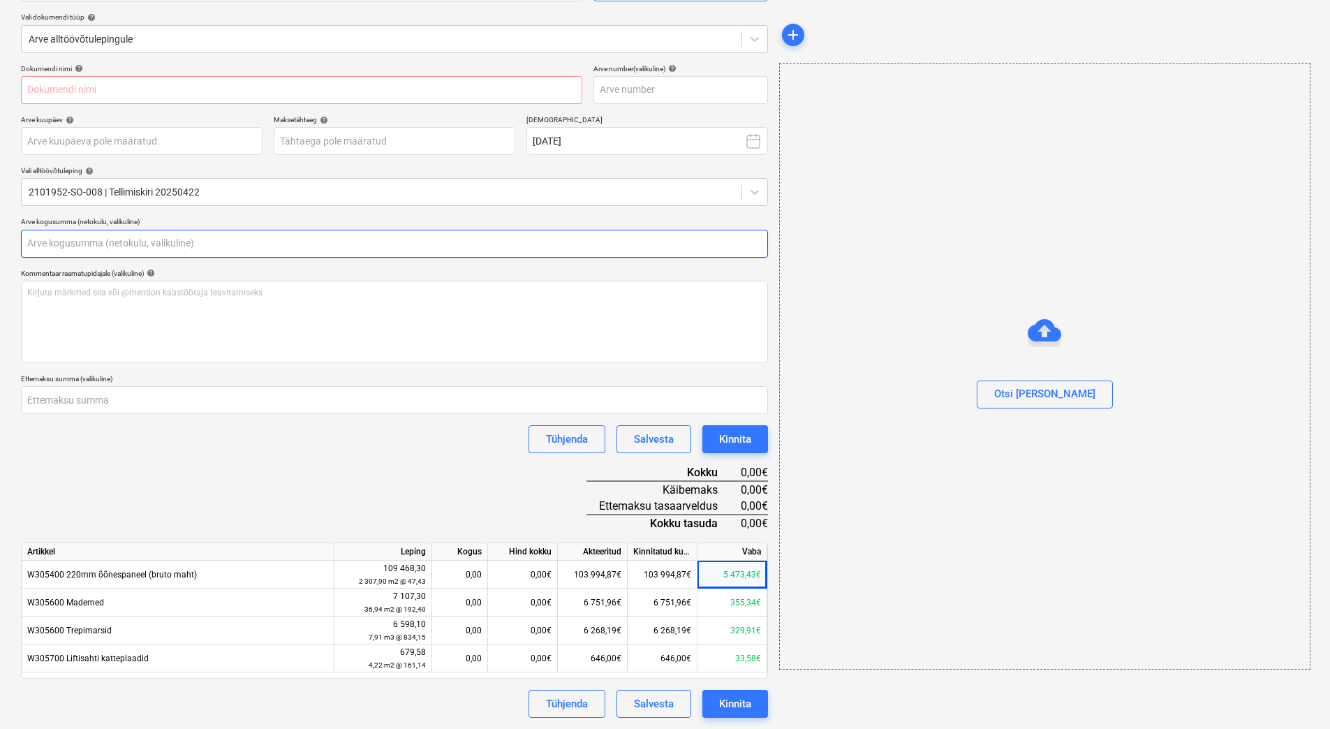
click at [54, 246] on input "text" at bounding box center [394, 244] width 747 height 28
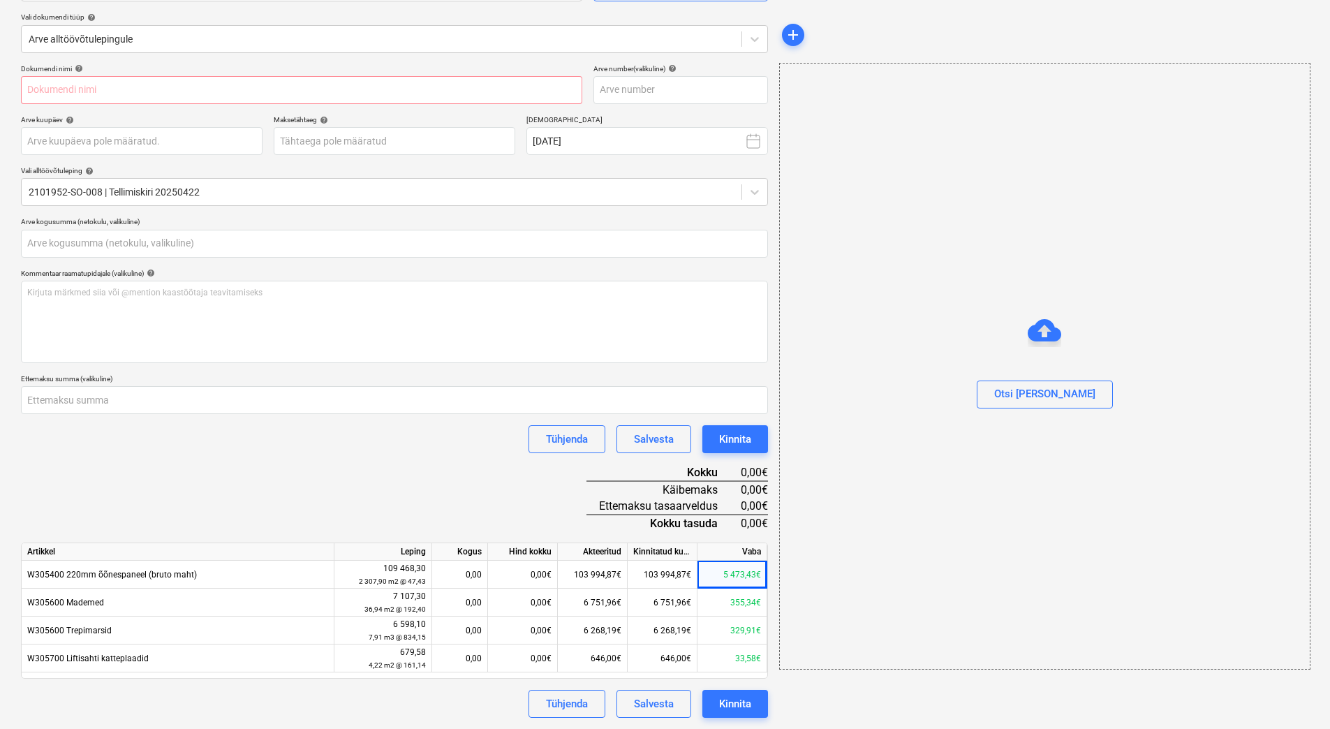
type input "0,00"
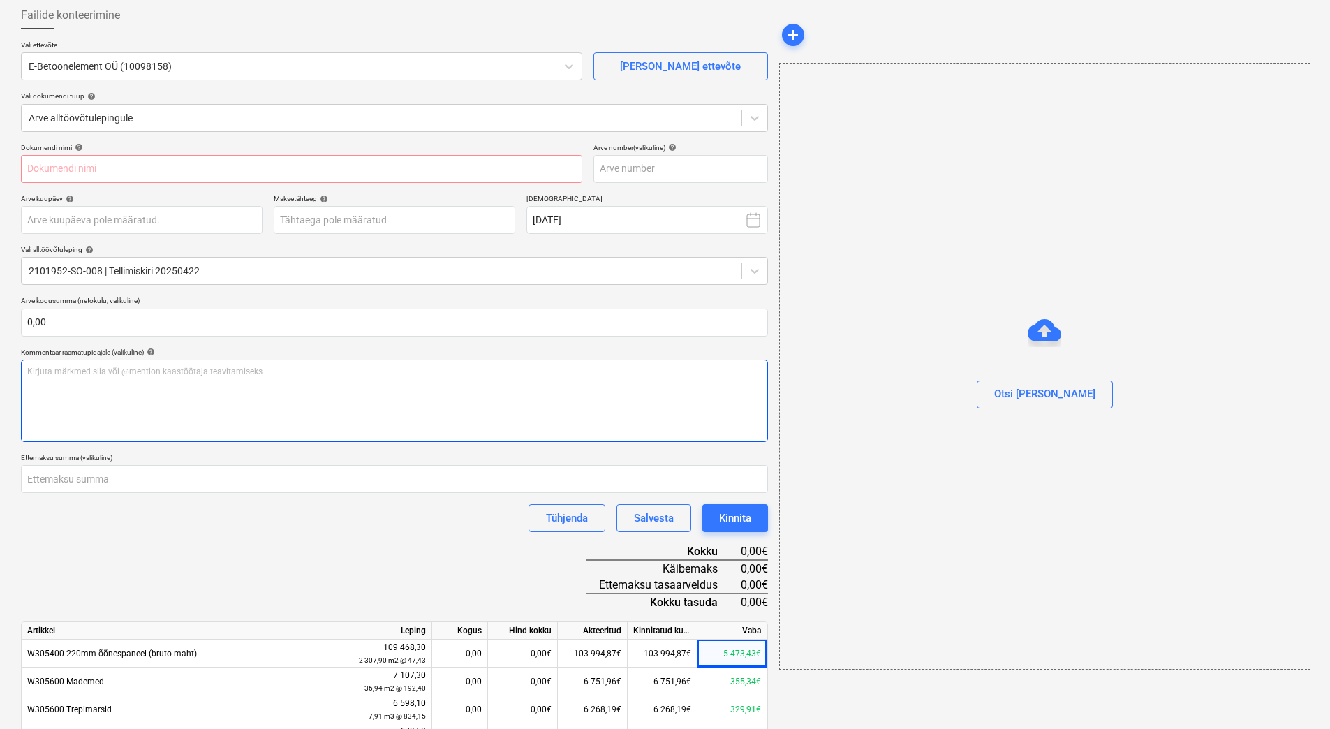
scroll to position [140, 0]
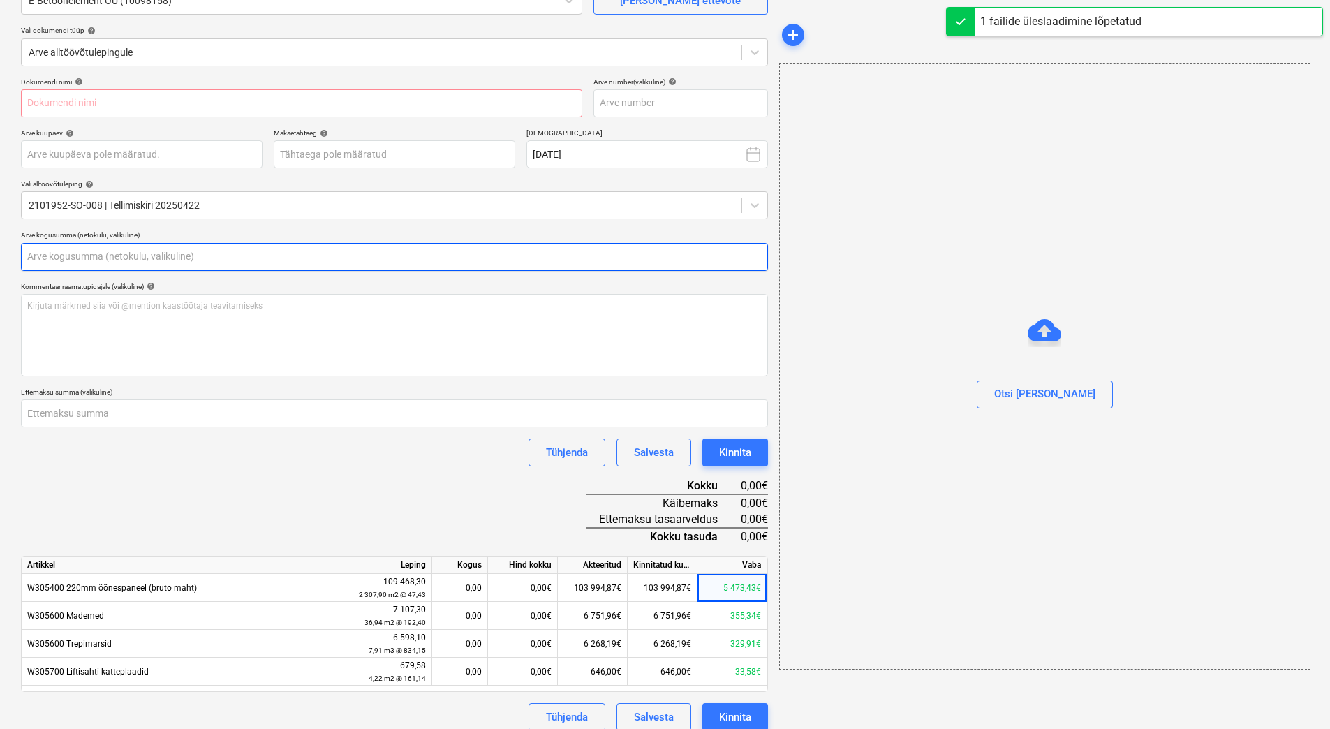
type input "Arve 501081.pdf"
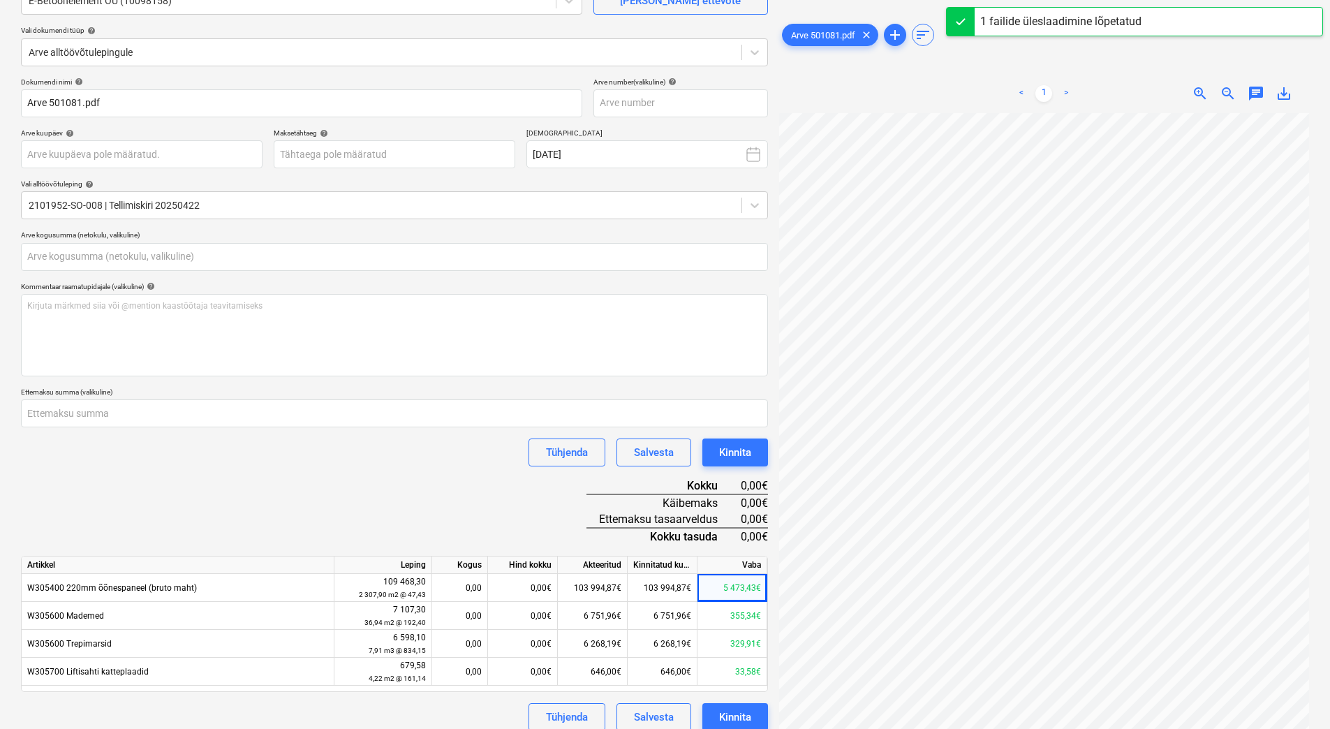
type input "0,00"
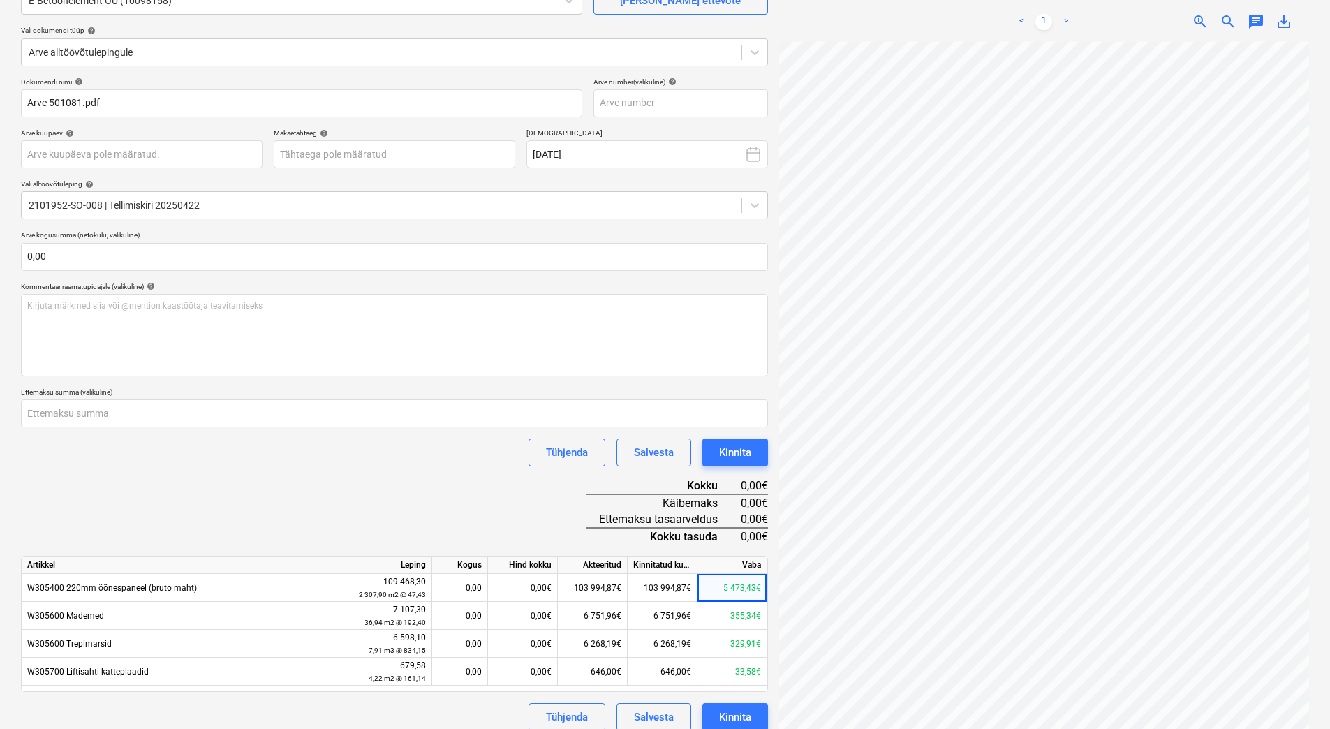
scroll to position [153, 0]
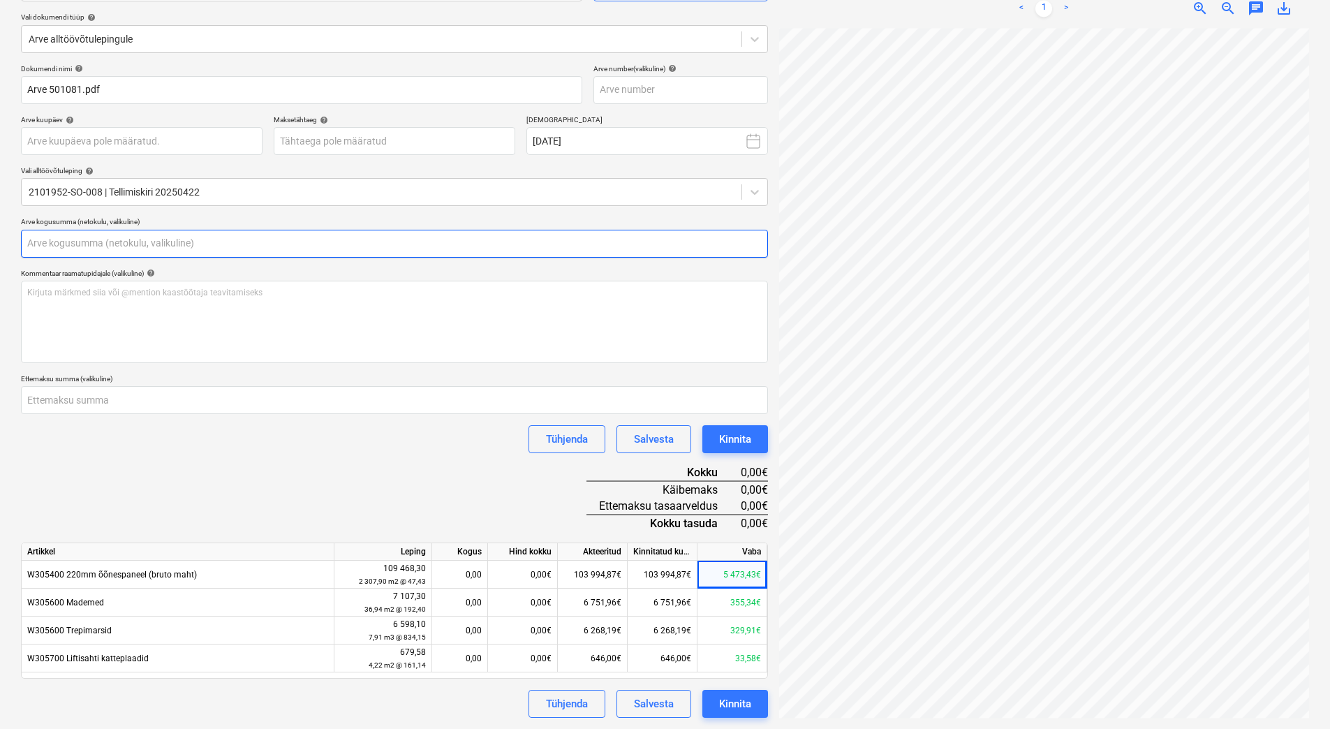
click at [47, 242] on input "text" at bounding box center [394, 244] width 747 height 28
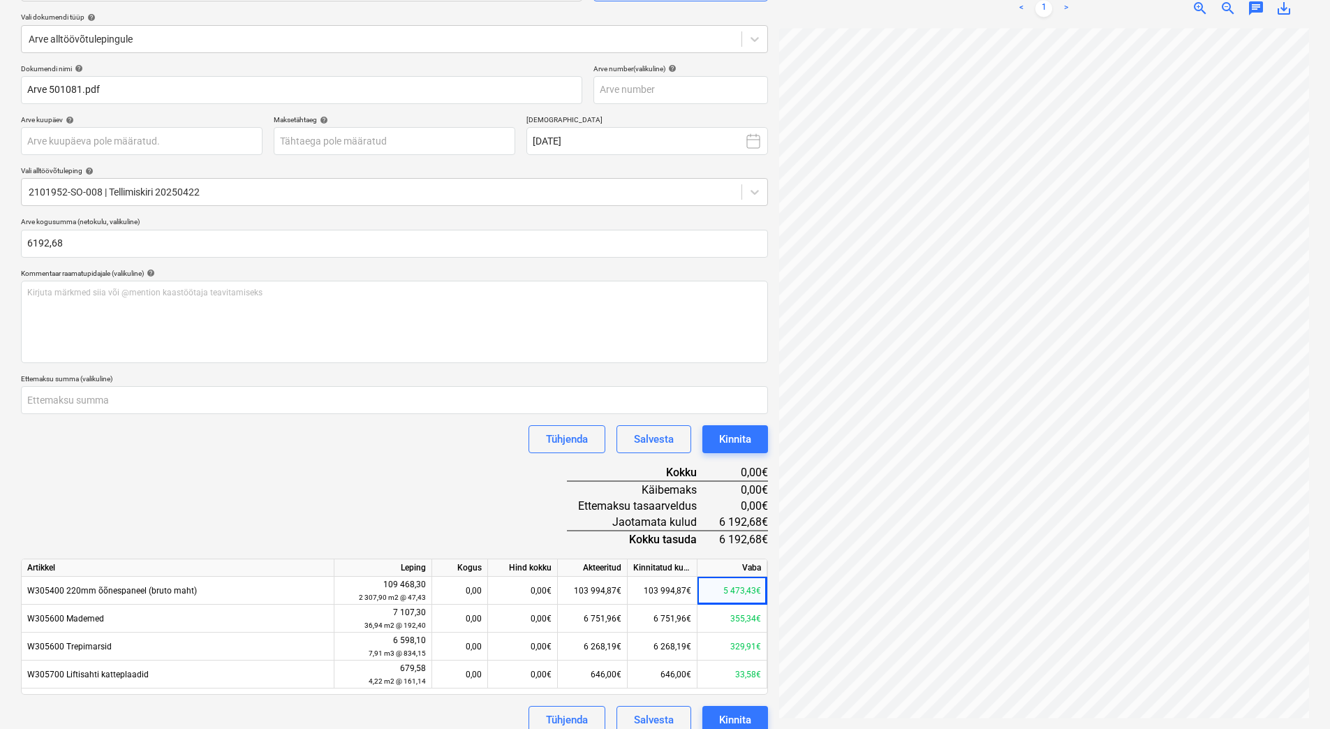
type input "6 192,68"
click at [264, 516] on div "Dokumendi nimi help Arve 501081.pdf Arve number (valikuline) help Arve kuupäev …" at bounding box center [394, 399] width 747 height 670
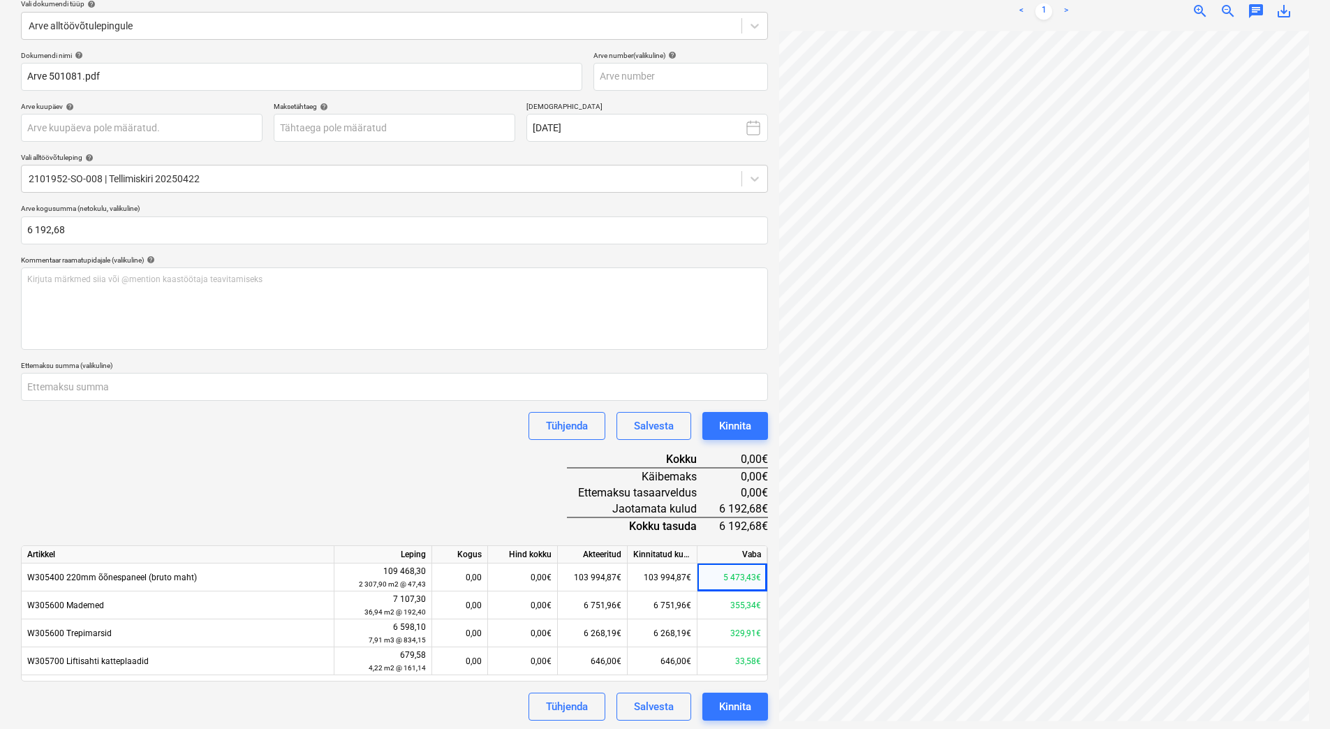
scroll to position [169, 0]
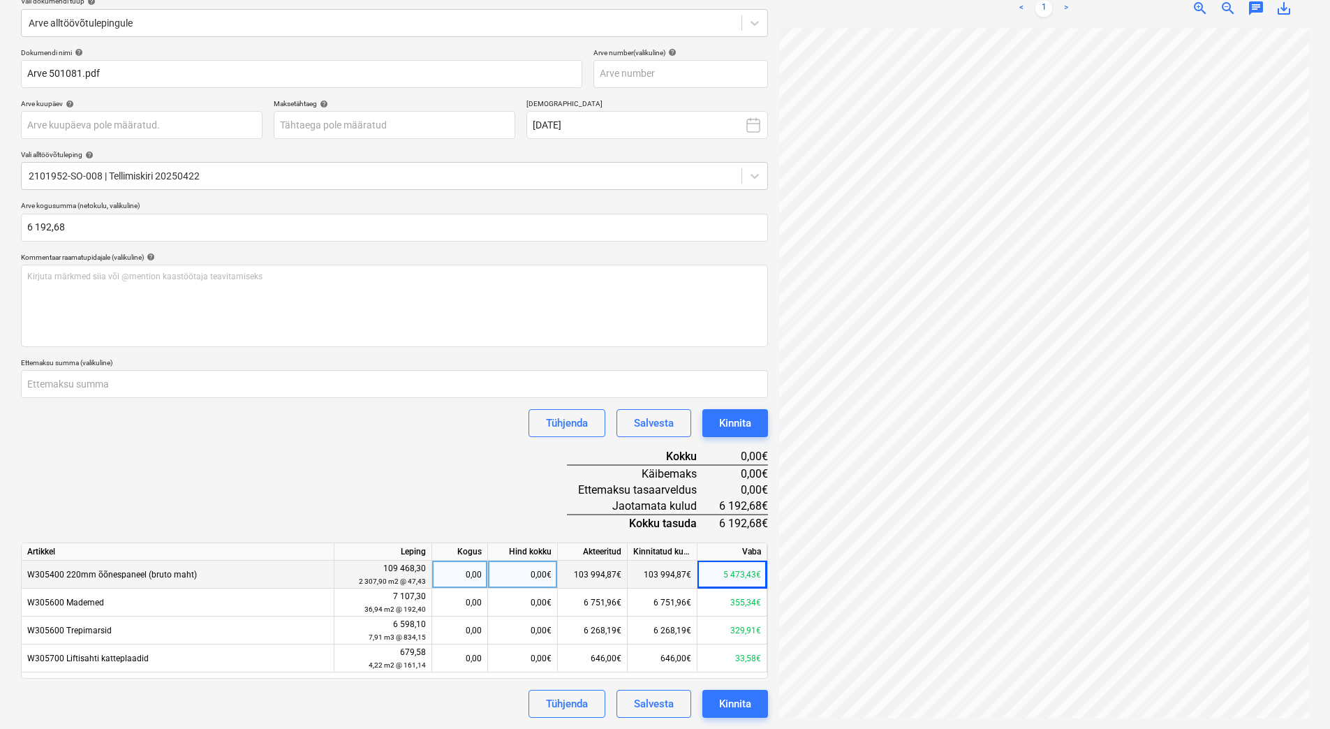
click at [506, 577] on div "0,00€" at bounding box center [523, 575] width 70 height 28
type input "5473,43"
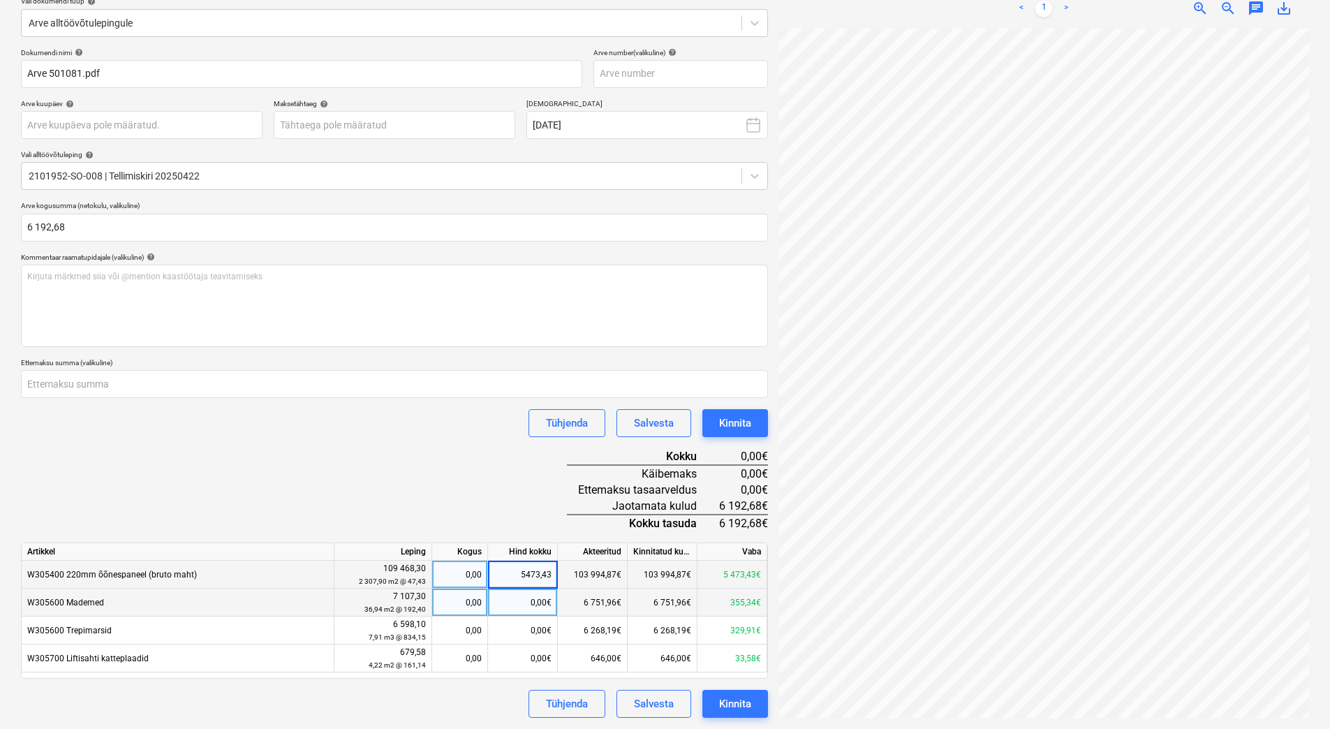
click at [513, 604] on div "0,00€" at bounding box center [523, 603] width 70 height 28
type input "355,34"
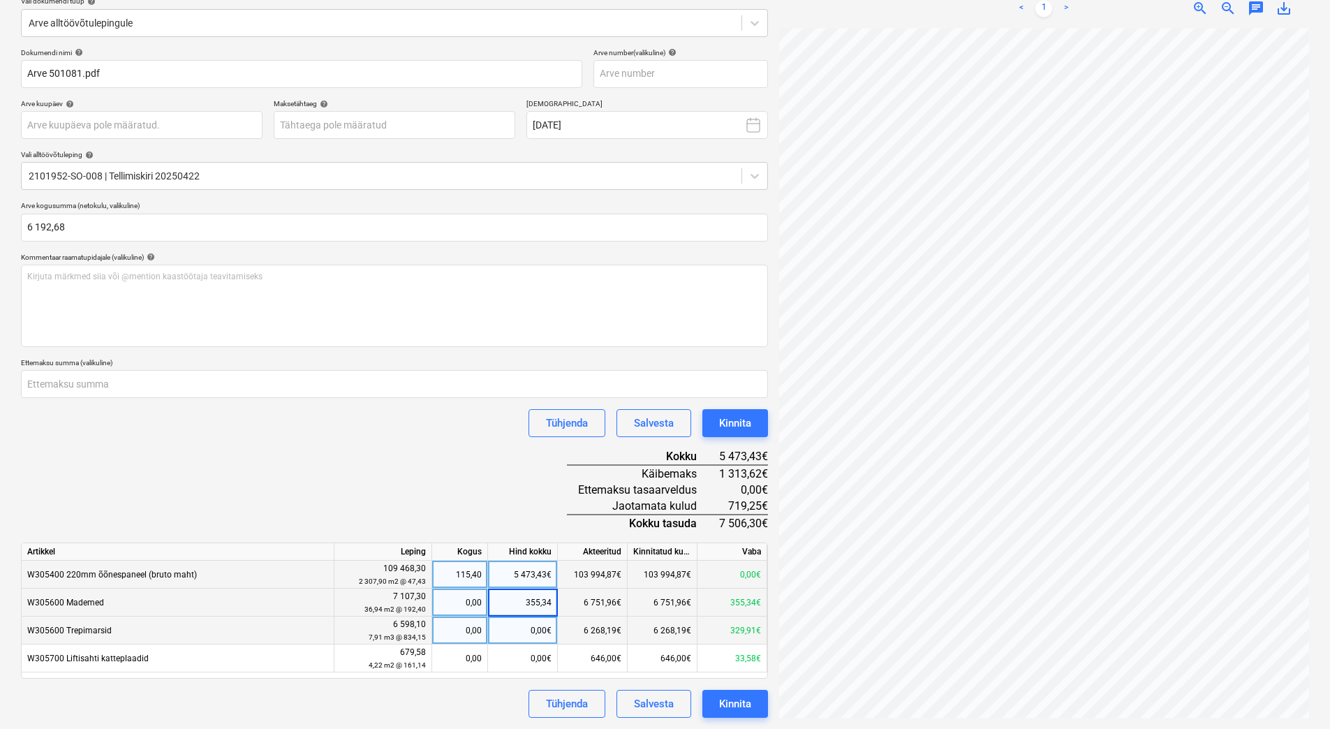
click at [516, 604] on div "0,00€" at bounding box center [523, 631] width 70 height 28
click at [516, 604] on input at bounding box center [522, 630] width 69 height 27
type input "329,91"
click at [513, 604] on div "0,00€" at bounding box center [523, 659] width 70 height 28
type input "34"
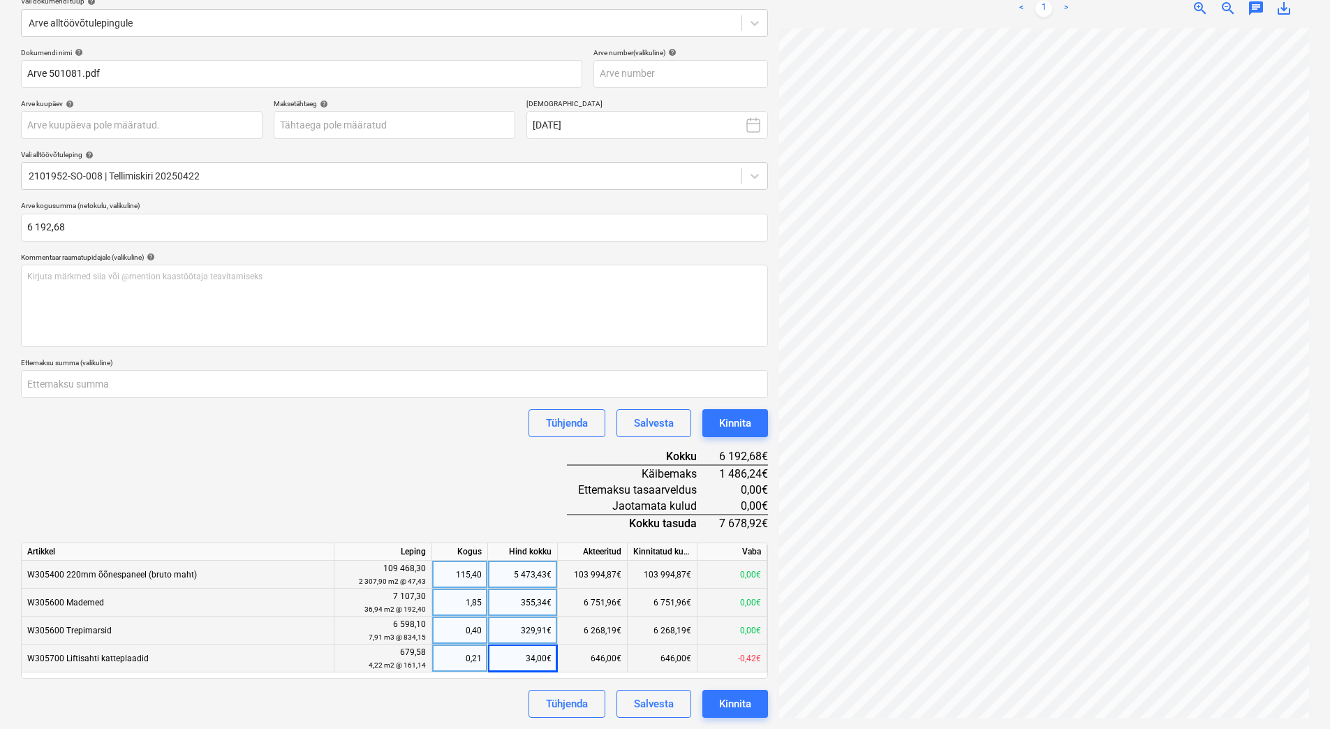
click at [455, 469] on div "Dokumendi nimi help Arve 501081.pdf Arve number (valikuline) help Arve kuupäev …" at bounding box center [394, 383] width 747 height 670
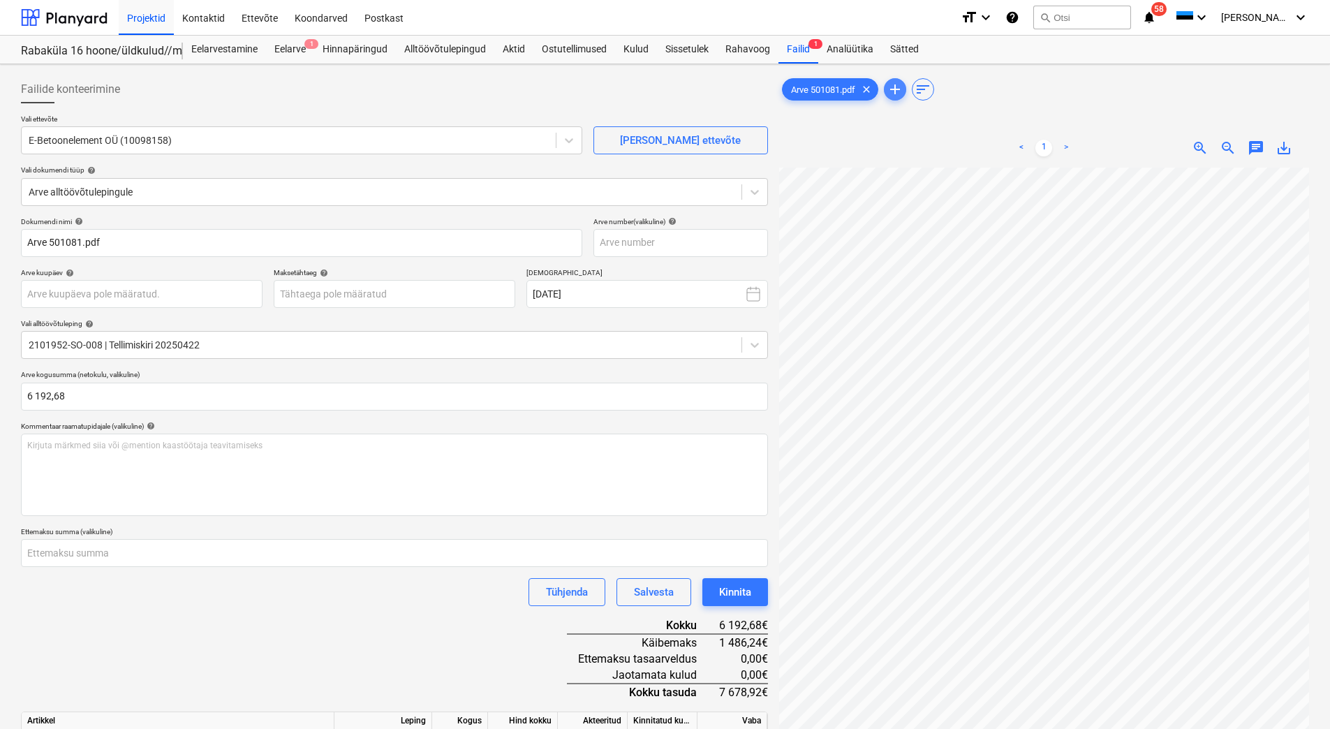
click at [896, 89] on span "add" at bounding box center [895, 89] width 17 height 17
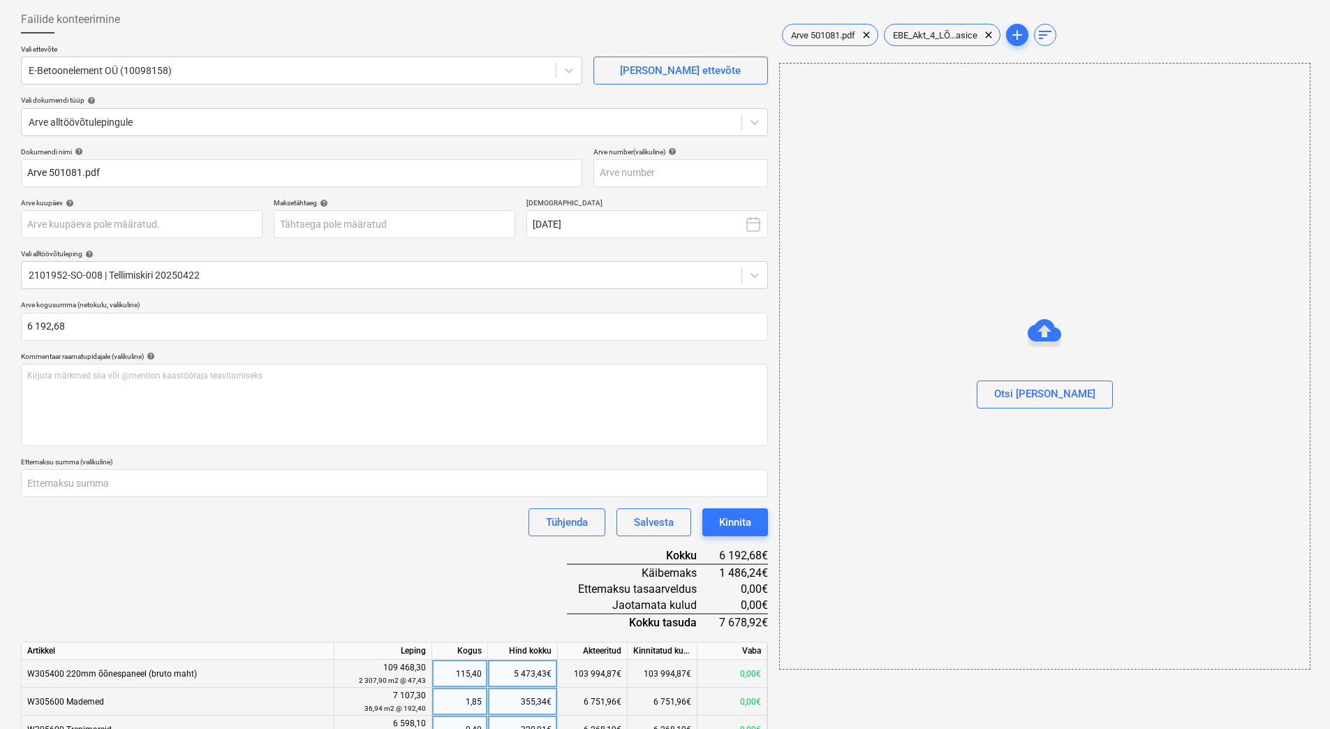
scroll to position [169, 0]
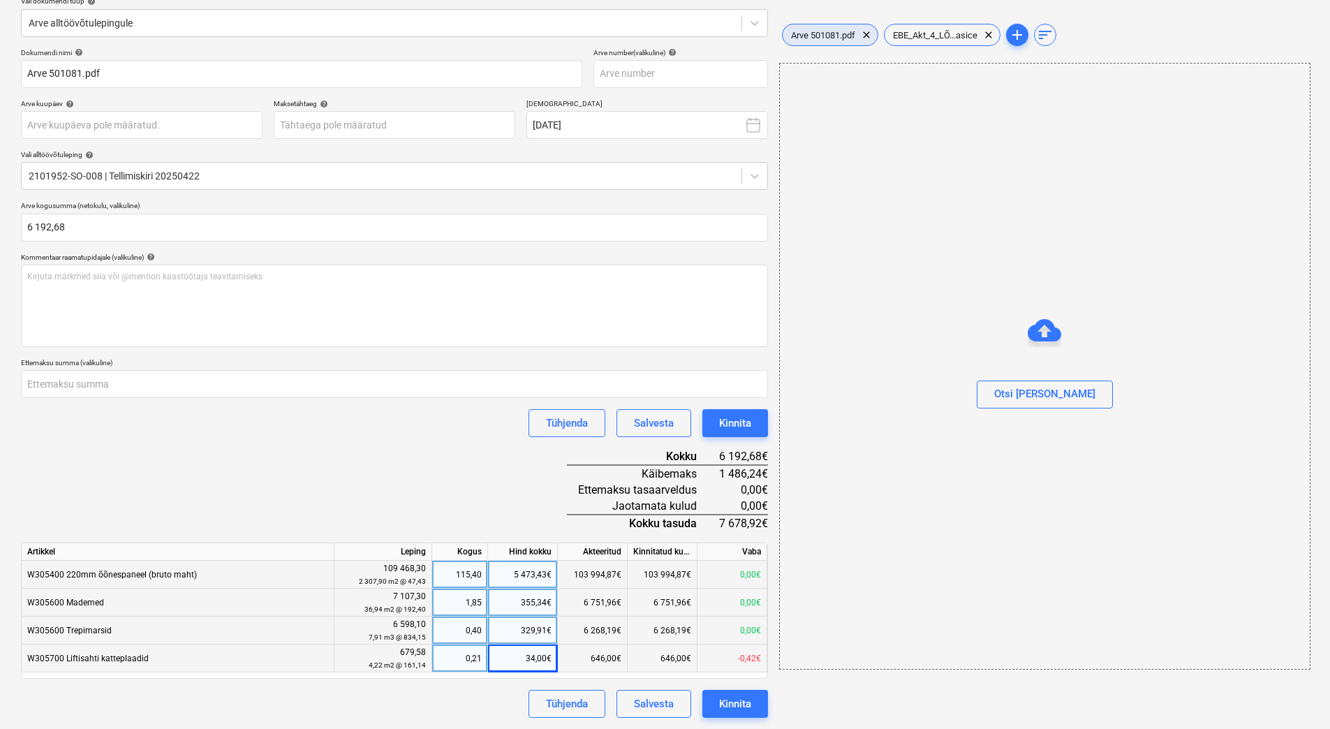
click at [837, 24] on div "Arve 501081.pdf clear" at bounding box center [830, 35] width 96 height 22
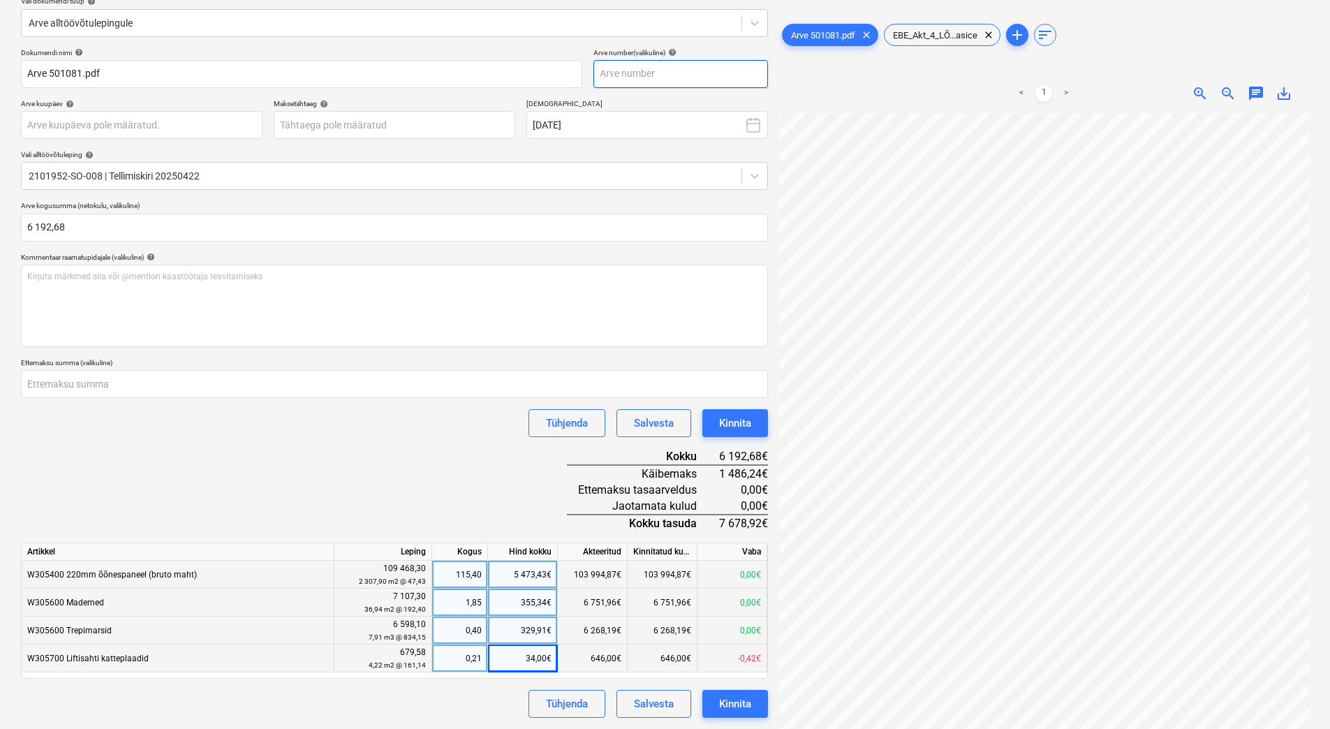
click at [636, 80] on input "text" at bounding box center [681, 74] width 175 height 28
type input "501081"
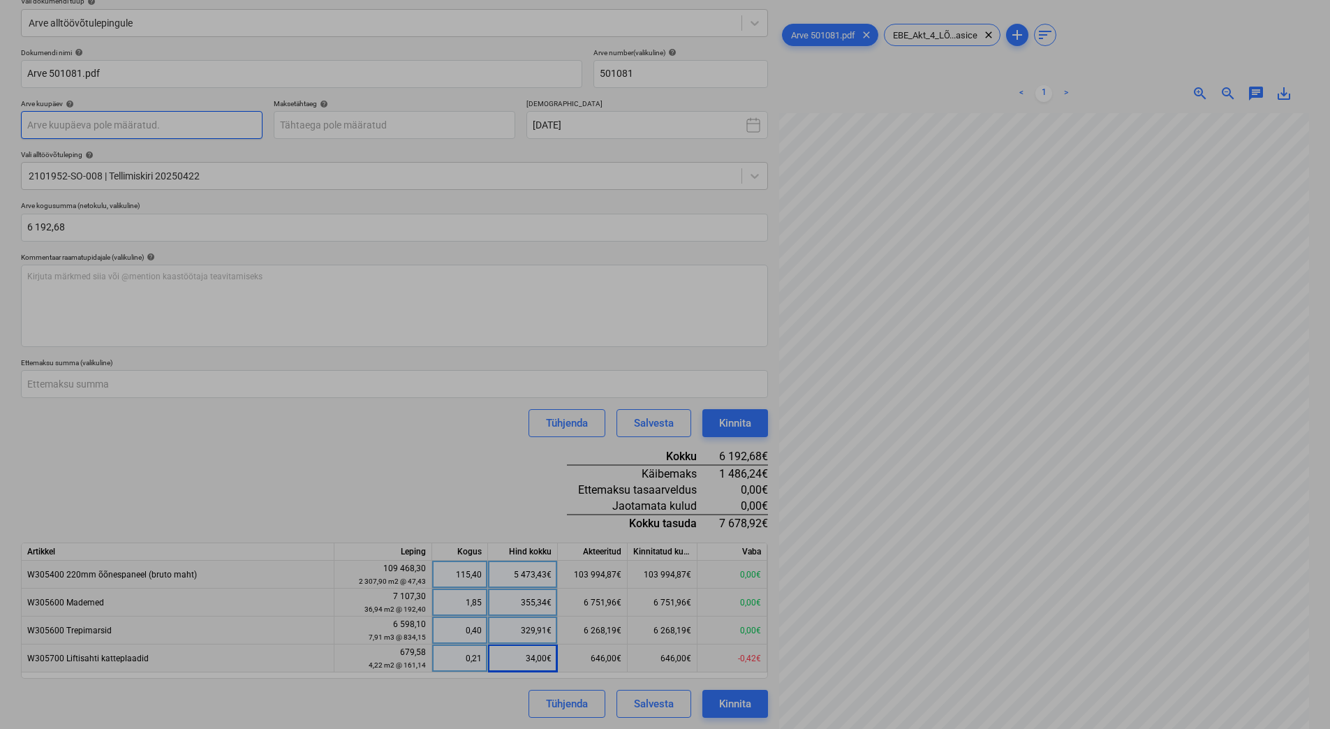
click at [87, 129] on body "Projektid Kontaktid Ettevõte Koondarved Postkast format_size keyboard_arrow_dow…" at bounding box center [665, 195] width 1330 height 729
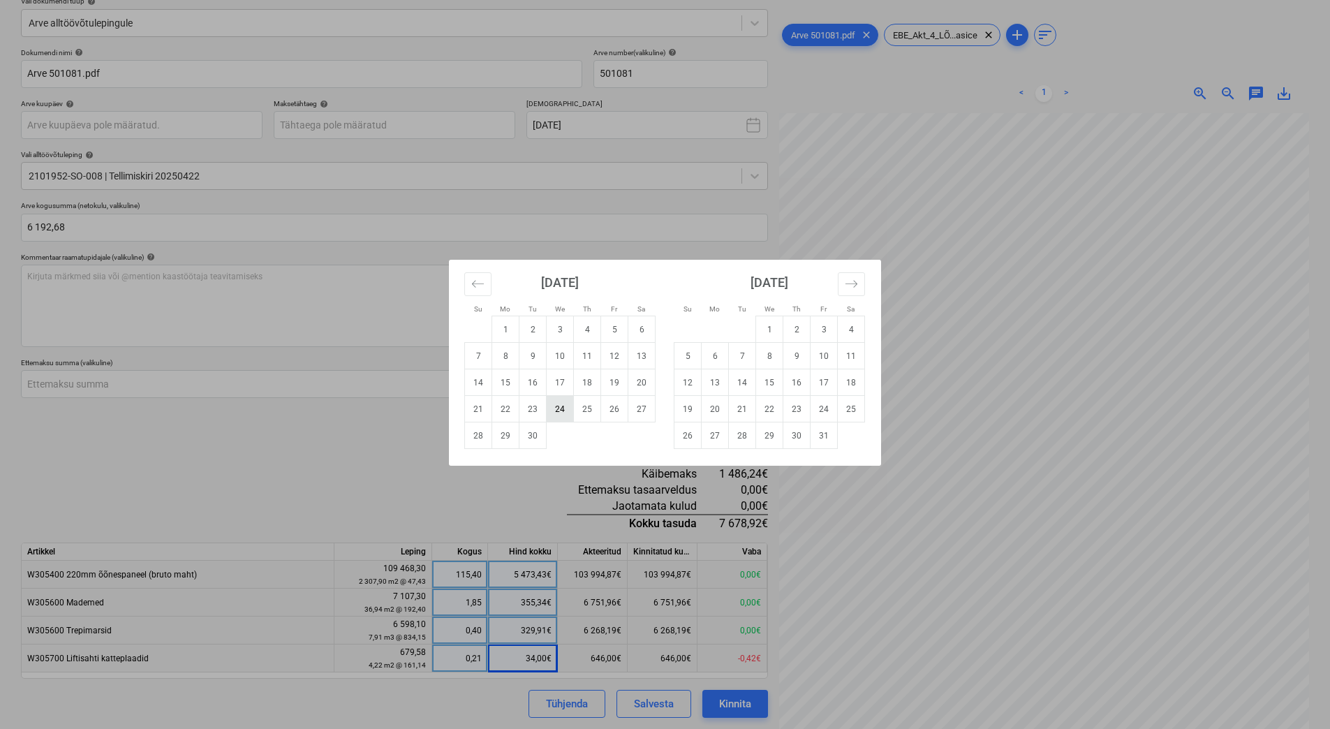
click at [558, 411] on td "24" at bounding box center [560, 409] width 27 height 27
type input "[DATE]"
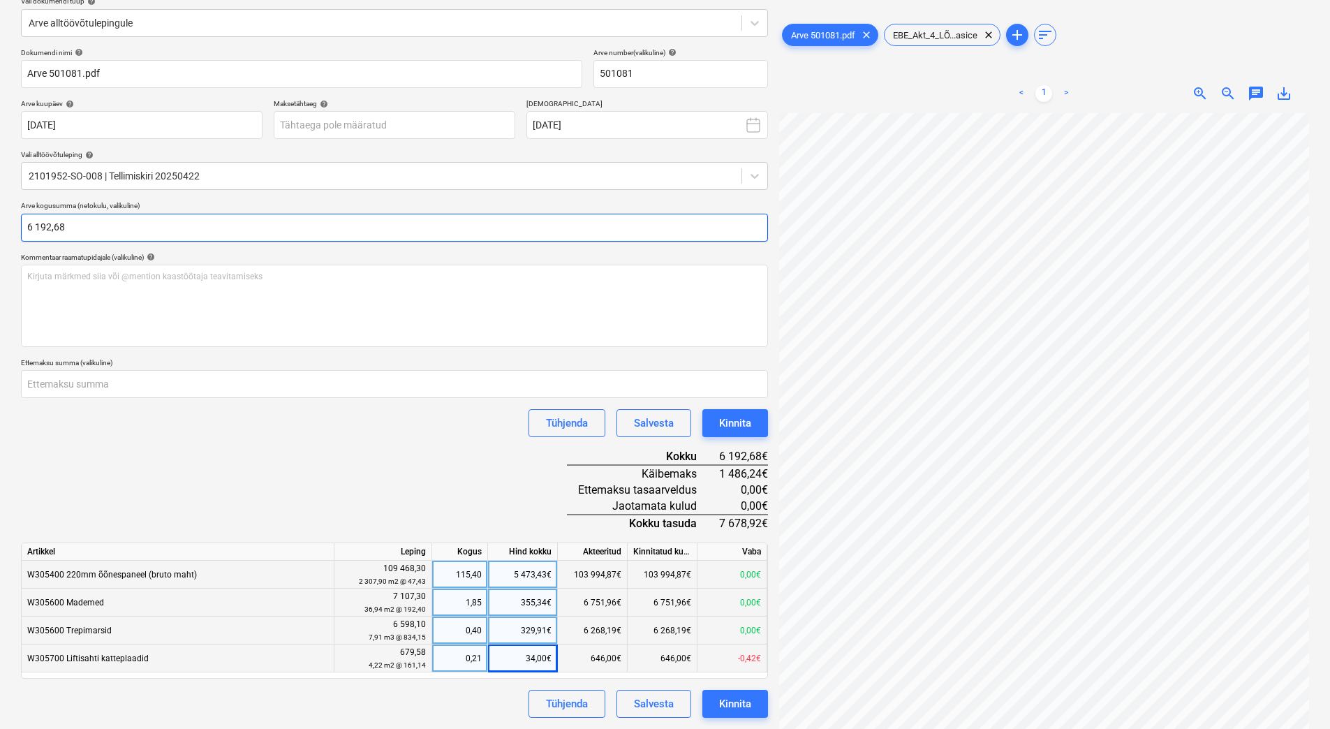
scroll to position [0, 23]
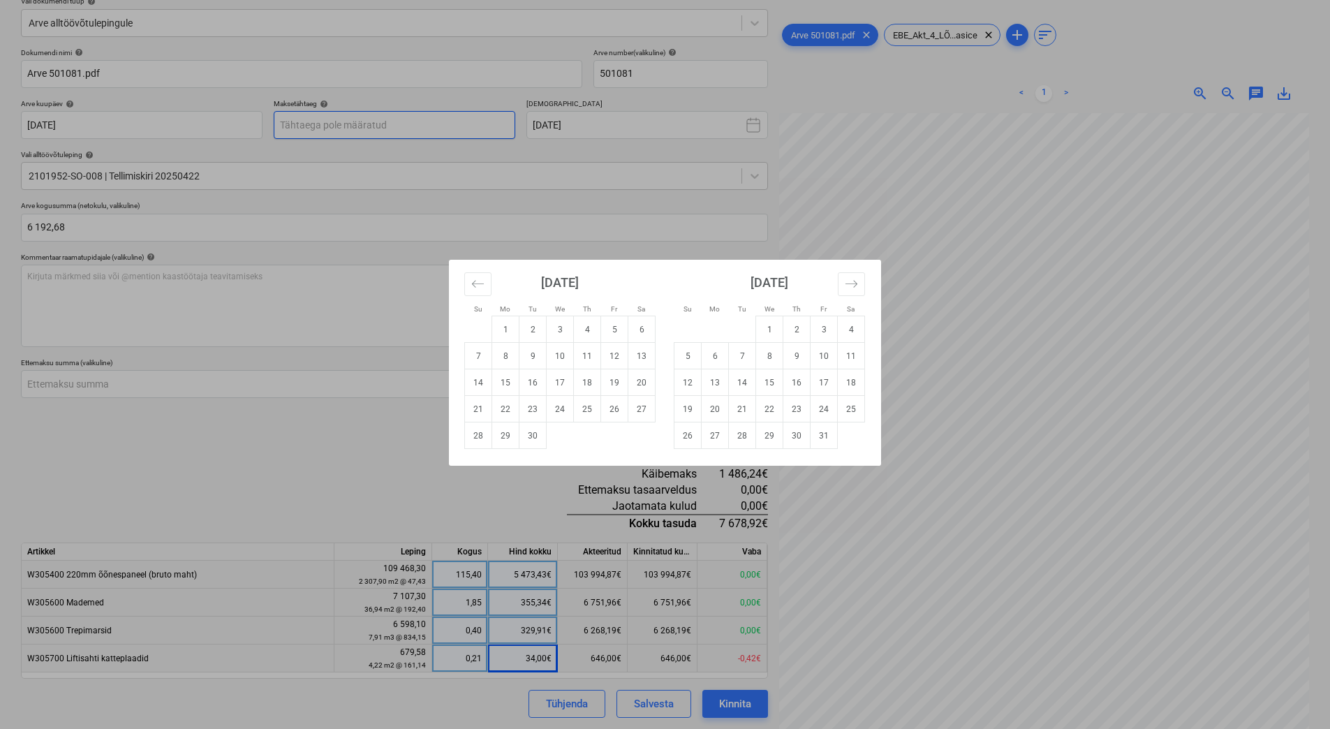
click at [316, 126] on body "Projektid Kontaktid Ettevõte Koondarved Postkast format_size keyboard_arrow_dow…" at bounding box center [665, 195] width 1330 height 729
click at [775, 361] on td "8" at bounding box center [769, 356] width 27 height 27
type input "[DATE]"
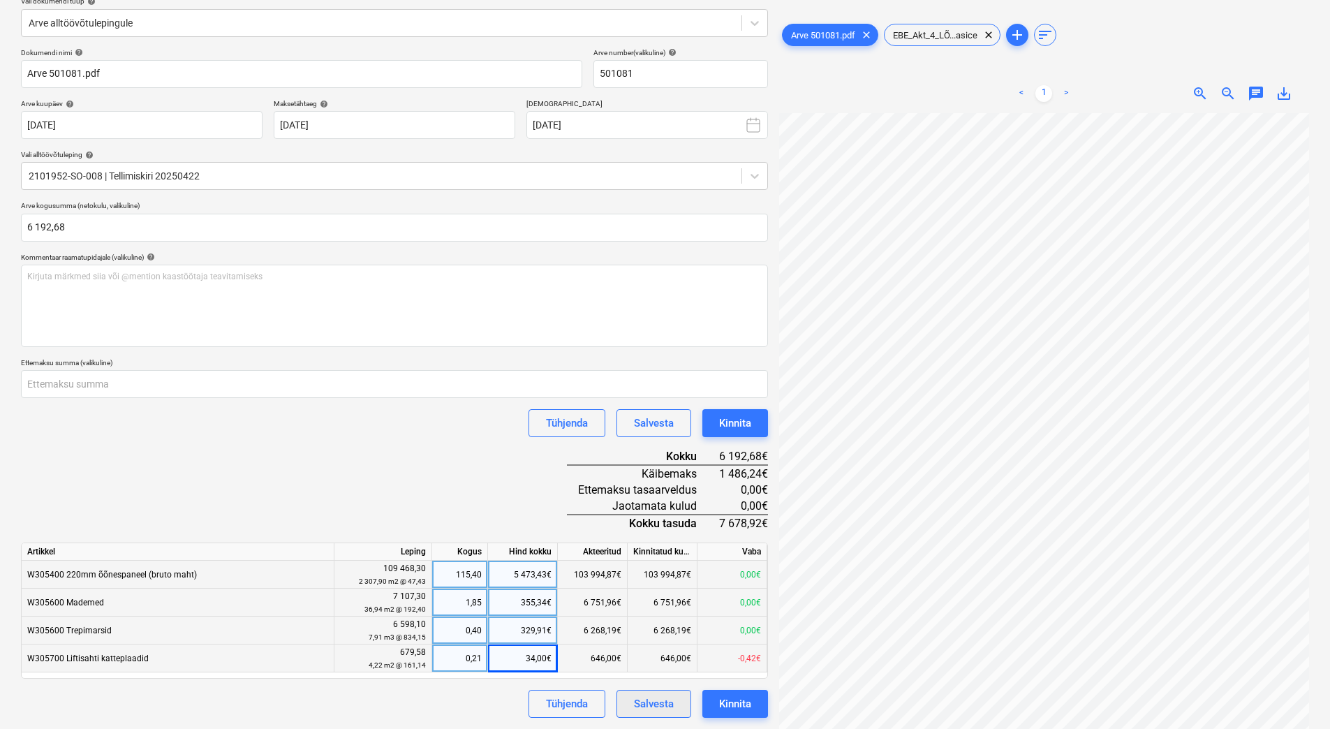
click at [645, 604] on div "Salvesta" at bounding box center [654, 704] width 40 height 18
